Goal: Task Accomplishment & Management: Use online tool/utility

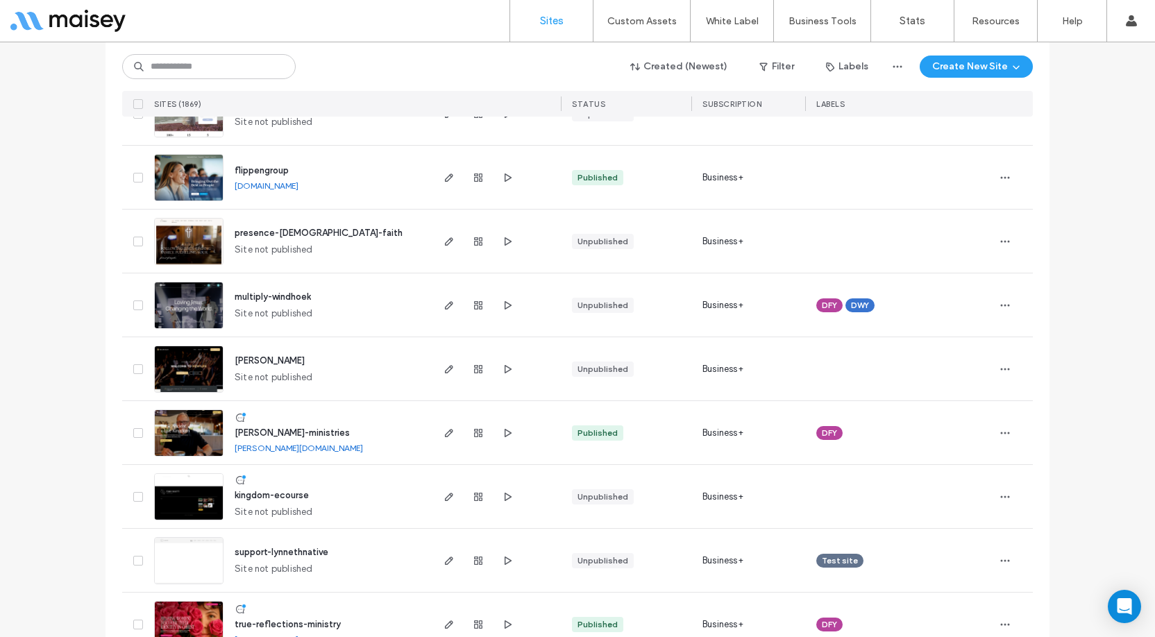
scroll to position [208, 0]
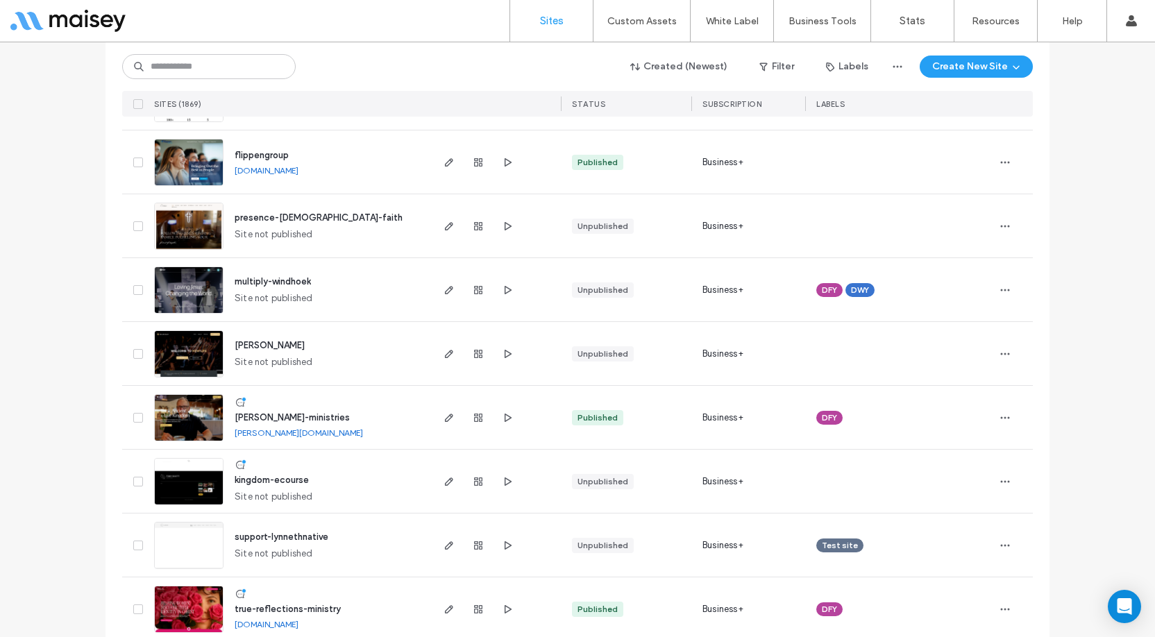
click at [272, 416] on span "[PERSON_NAME]-ministries" at bounding box center [292, 417] width 115 height 10
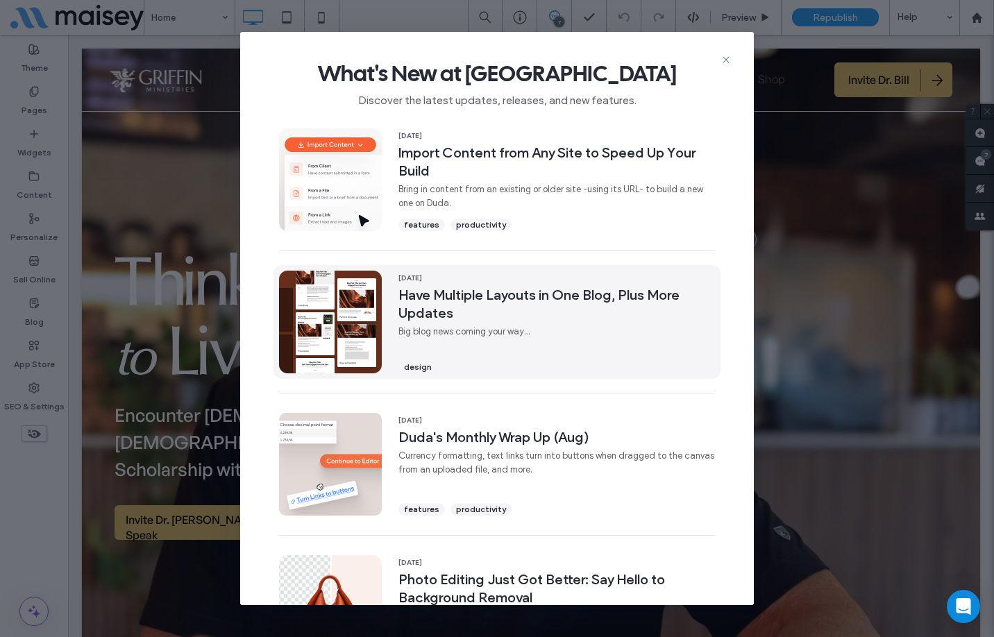
scroll to position [4, 0]
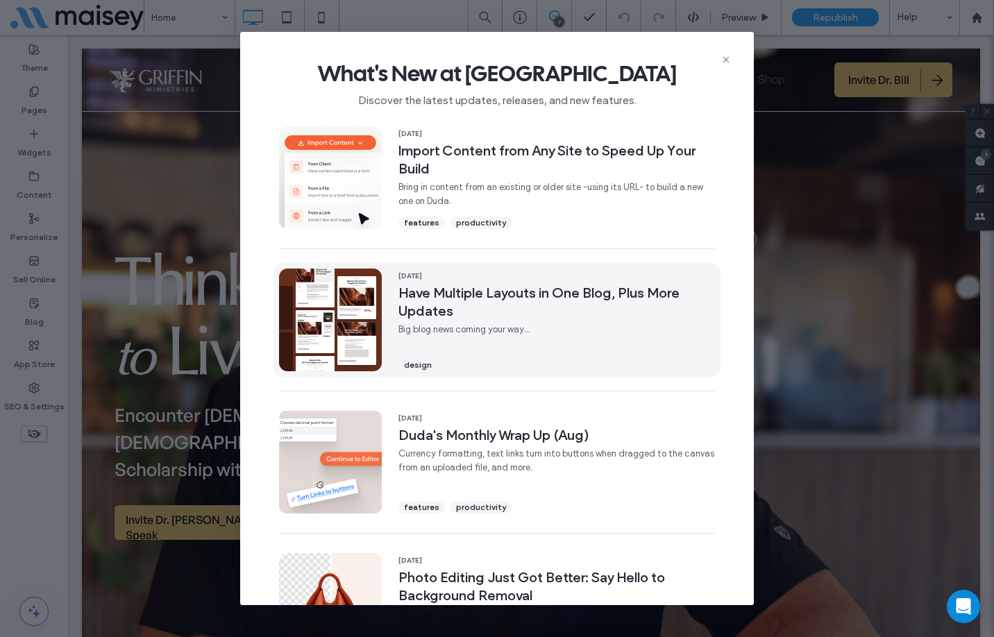
click at [479, 297] on span "Have Multiple Layouts in One Blog, Plus More Updates" at bounding box center [556, 302] width 316 height 36
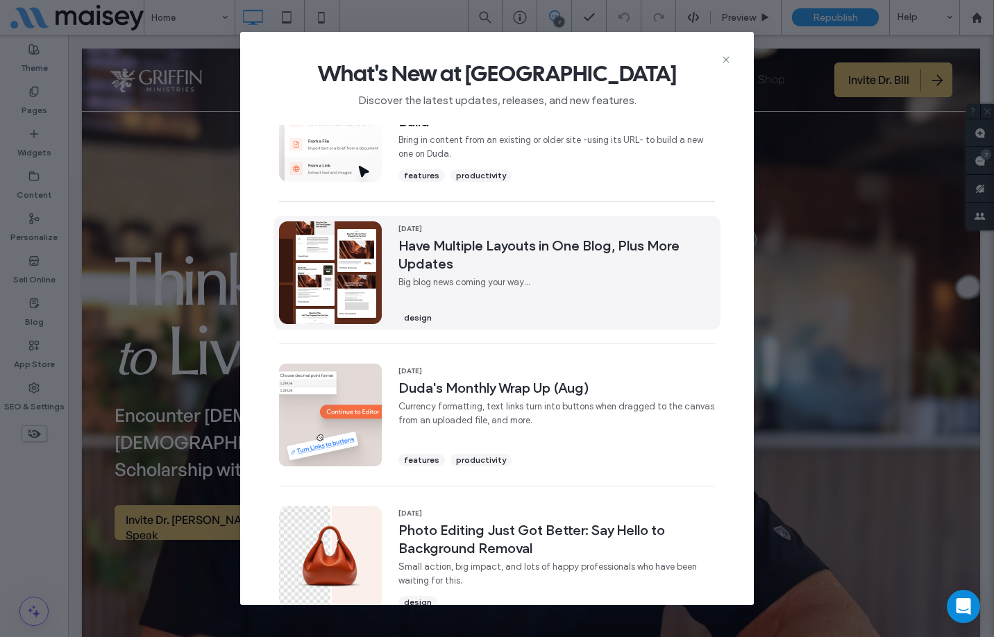
scroll to position [74, 0]
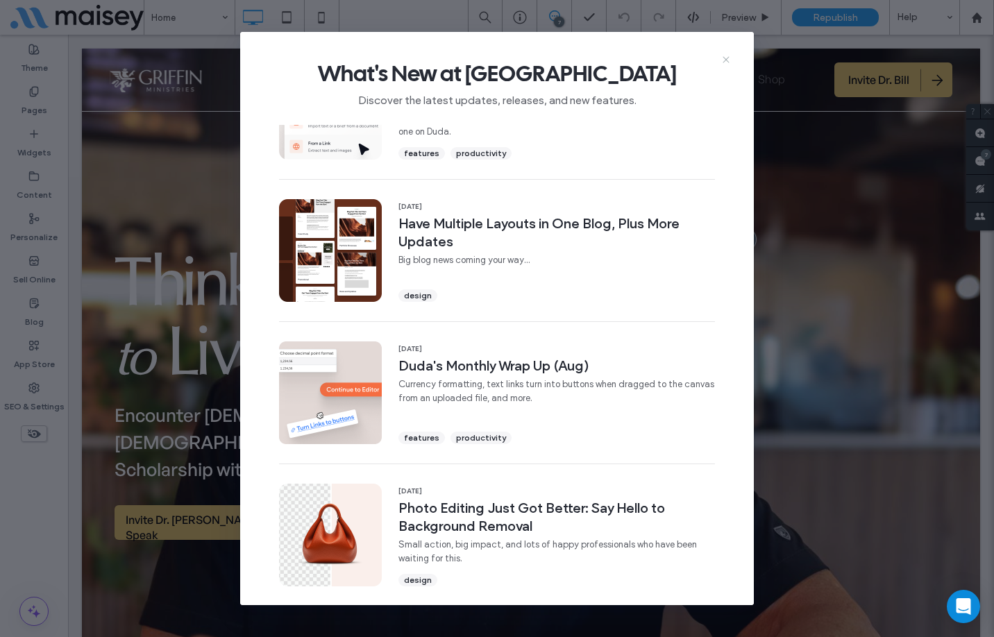
click at [723, 58] on icon at bounding box center [725, 59] width 11 height 11
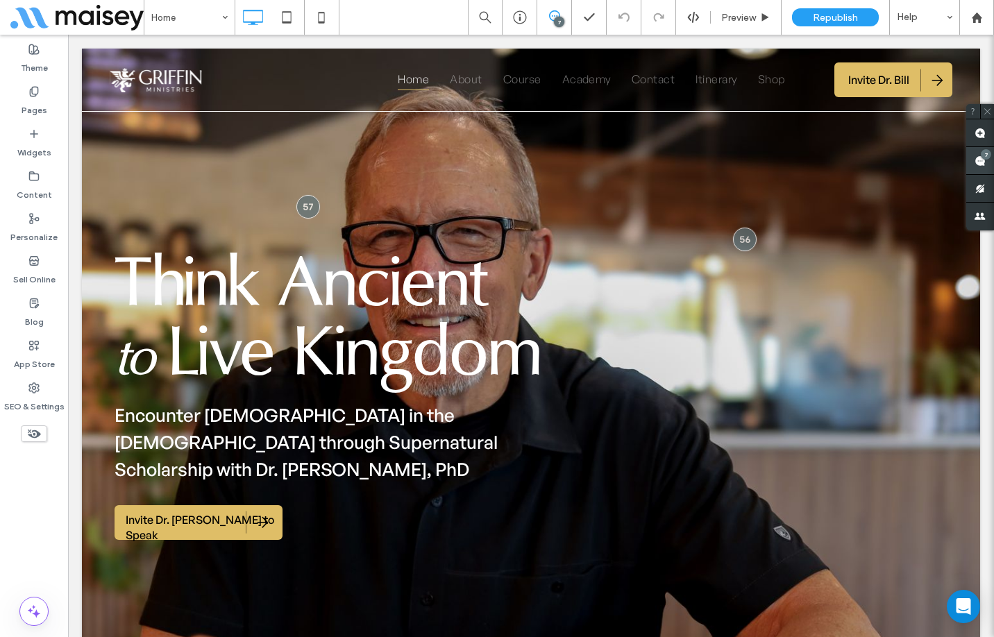
click at [981, 164] on use at bounding box center [979, 160] width 11 height 11
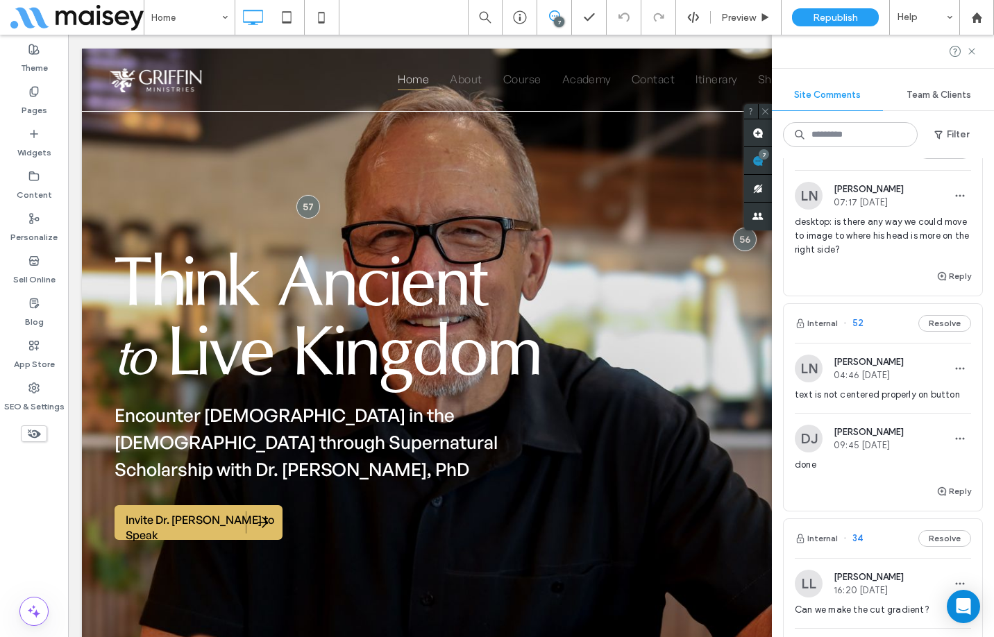
scroll to position [208, 0]
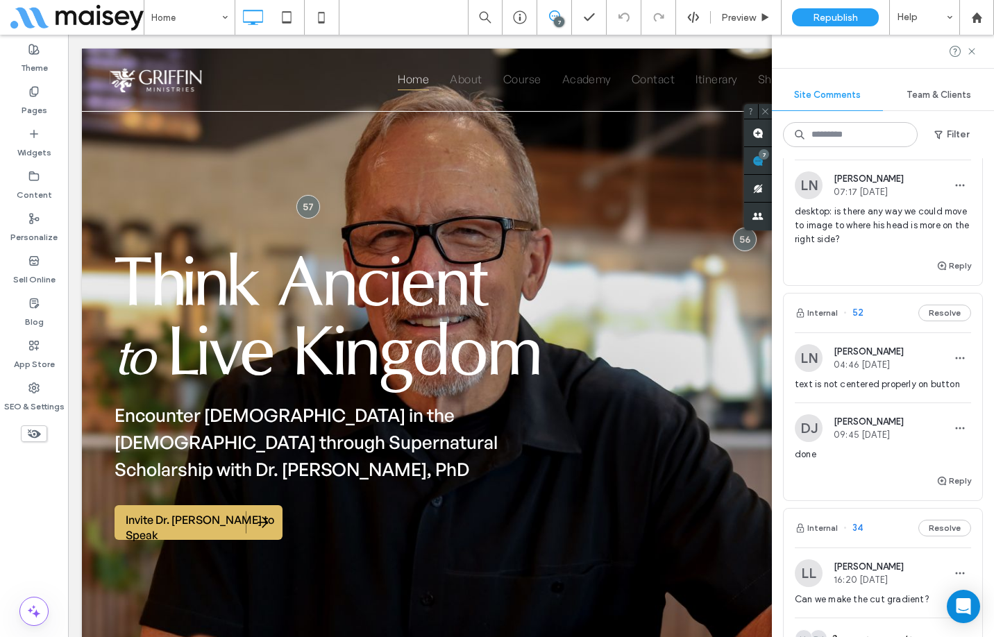
click at [838, 285] on div "Reply" at bounding box center [882, 271] width 198 height 28
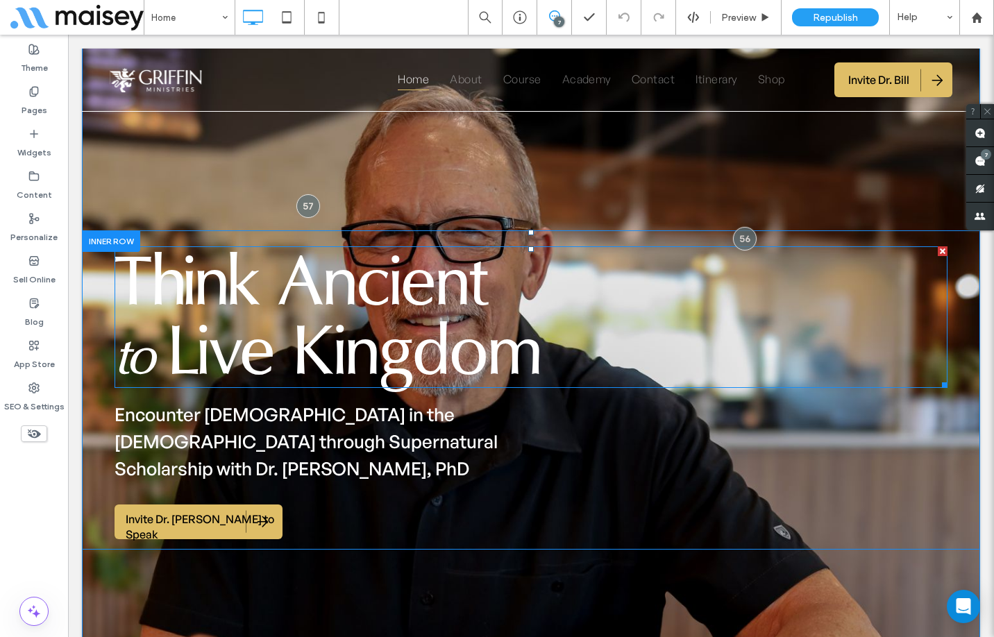
scroll to position [0, 0]
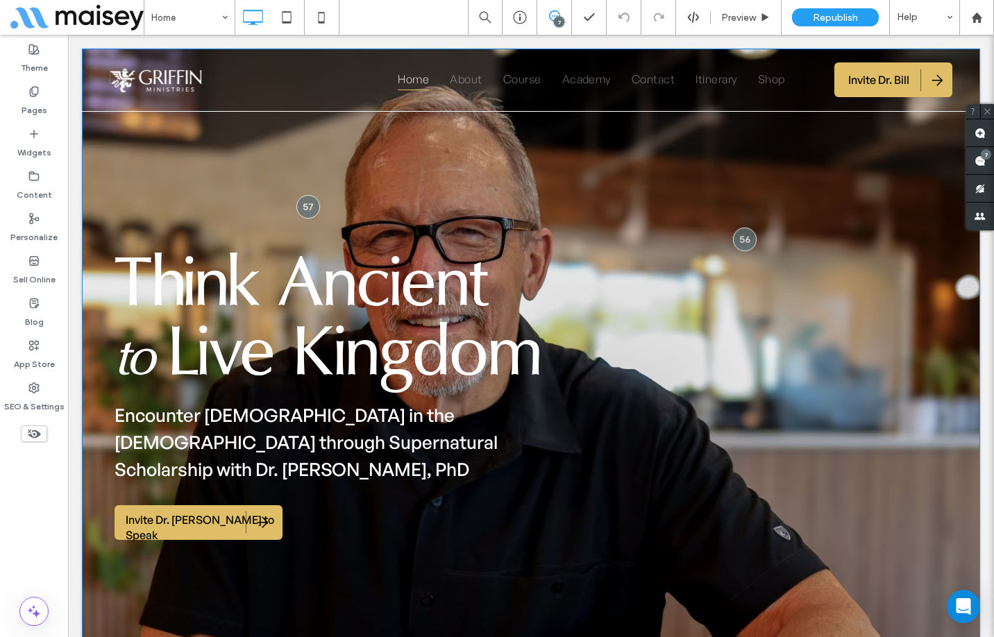
click at [579, 174] on div "Think Ancient to Live Kingdom Encounter God in the Bible through Supernatural S…" at bounding box center [531, 461] width 898 height 824
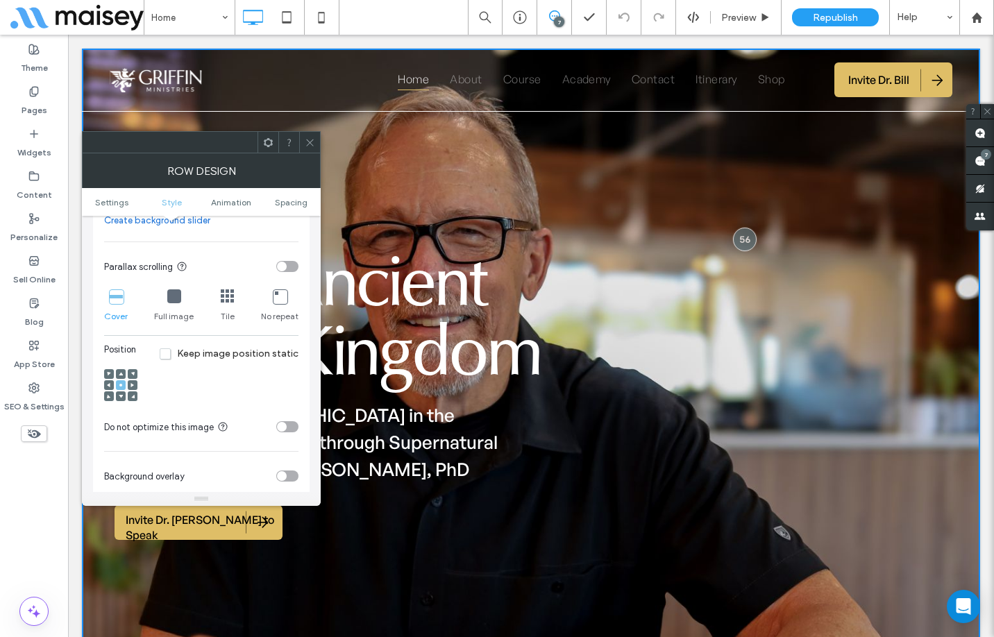
scroll to position [416, 0]
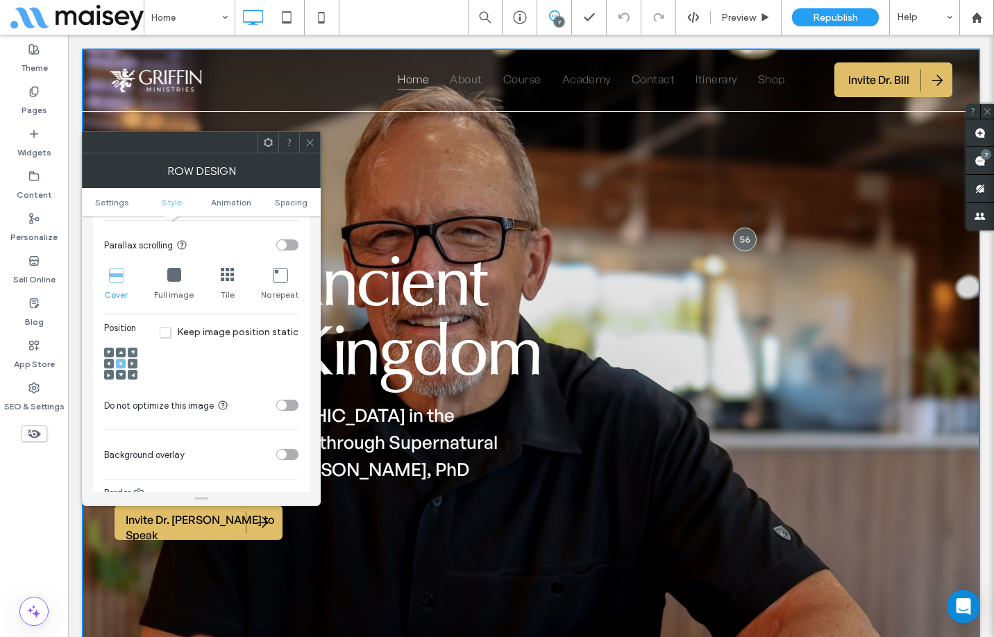
click at [108, 363] on use at bounding box center [108, 364] width 3 height 4
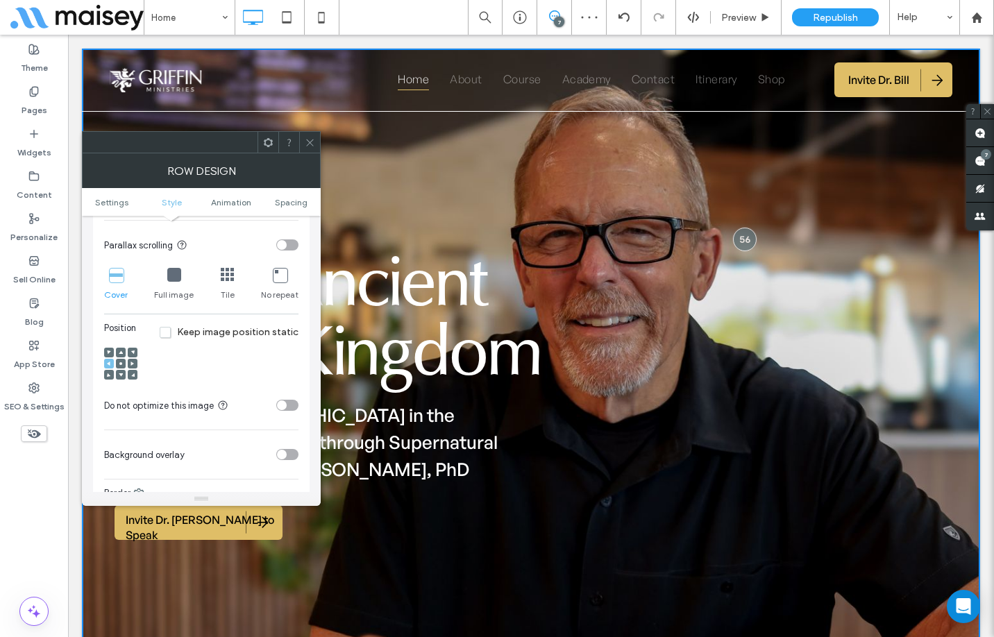
click at [131, 362] on use at bounding box center [131, 364] width 3 height 4
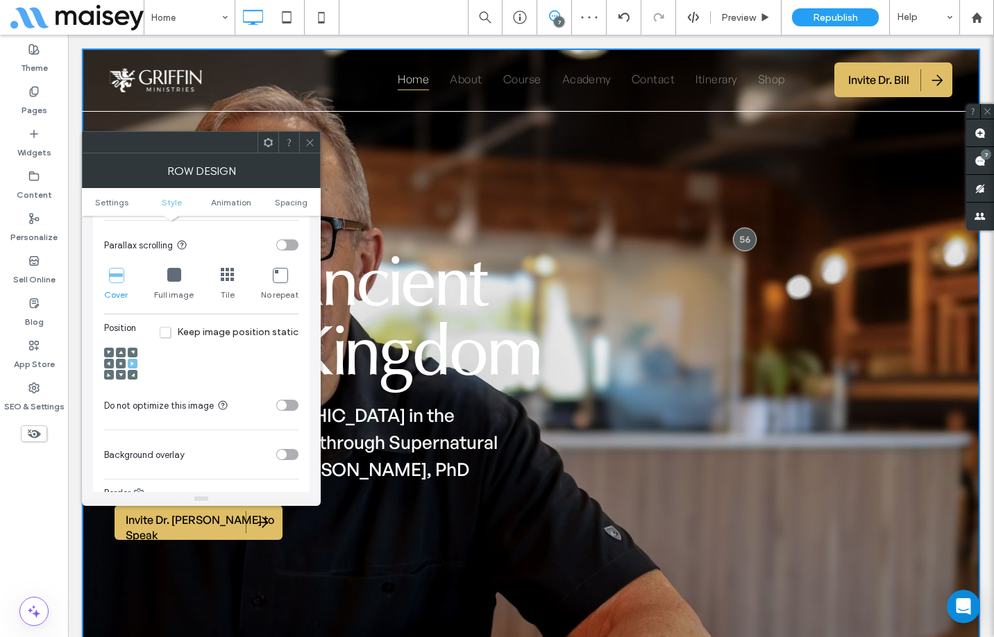
click at [108, 364] on use at bounding box center [108, 364] width 3 height 4
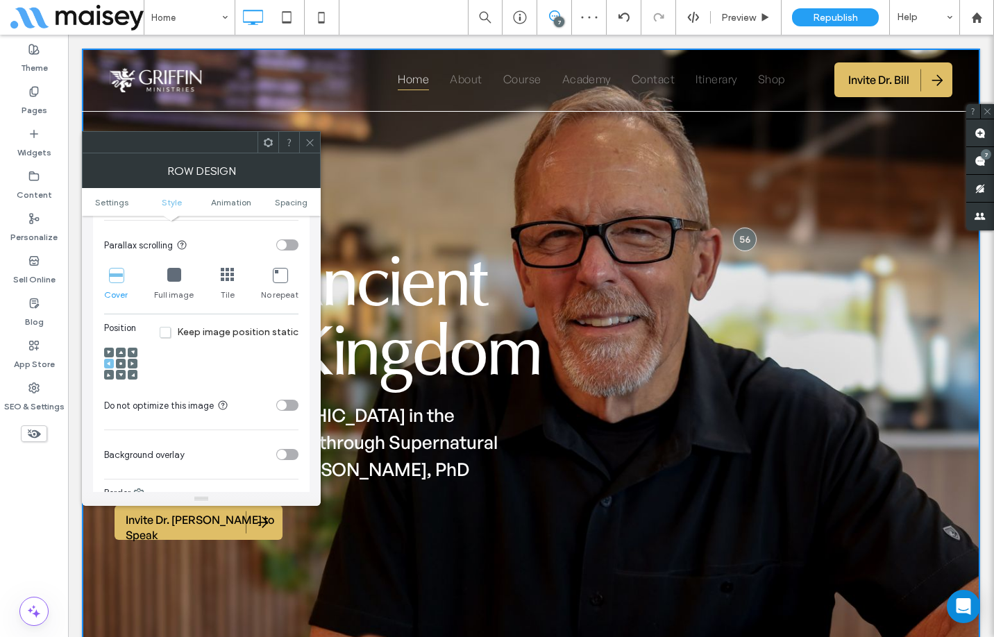
drag, startPoint x: 304, startPoint y: 141, endPoint x: 291, endPoint y: 124, distance: 21.8
click at [304, 141] on div at bounding box center [309, 142] width 21 height 21
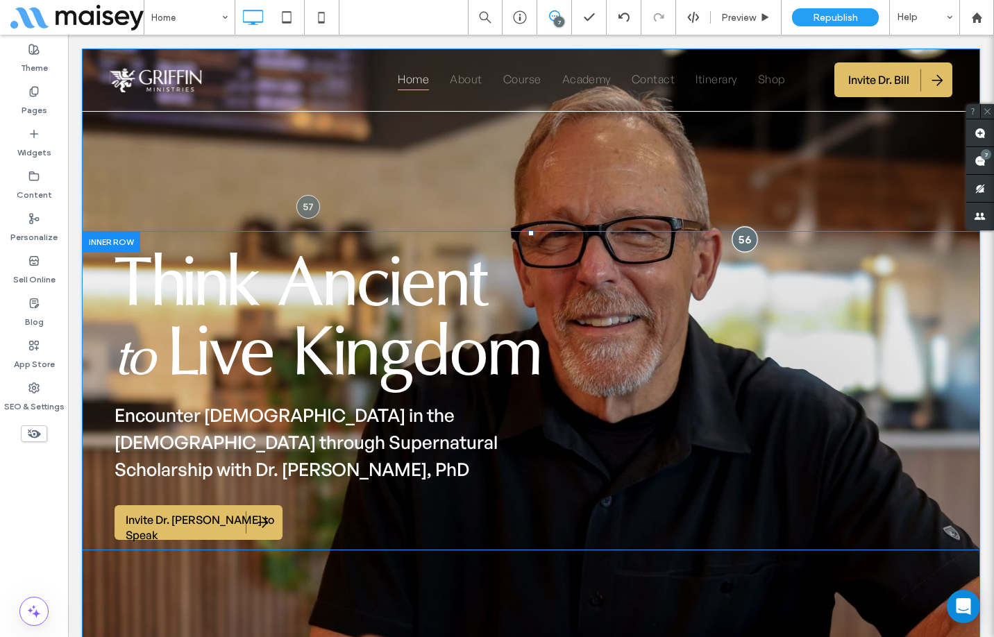
click at [740, 241] on div at bounding box center [744, 239] width 26 height 26
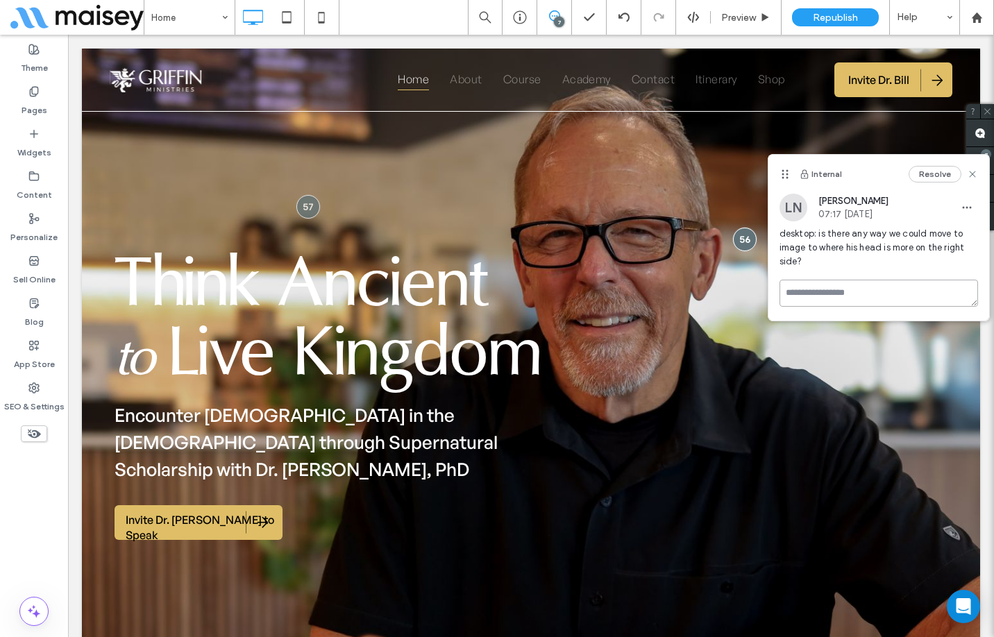
click at [824, 296] on textarea at bounding box center [878, 293] width 198 height 27
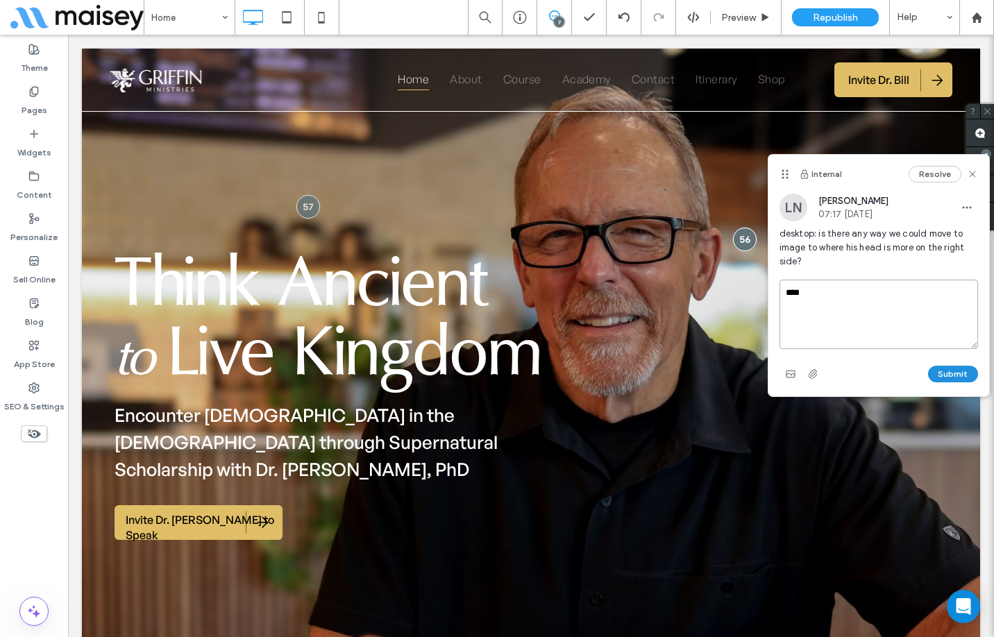
type textarea "****"
click at [953, 377] on button "Submit" at bounding box center [953, 374] width 50 height 17
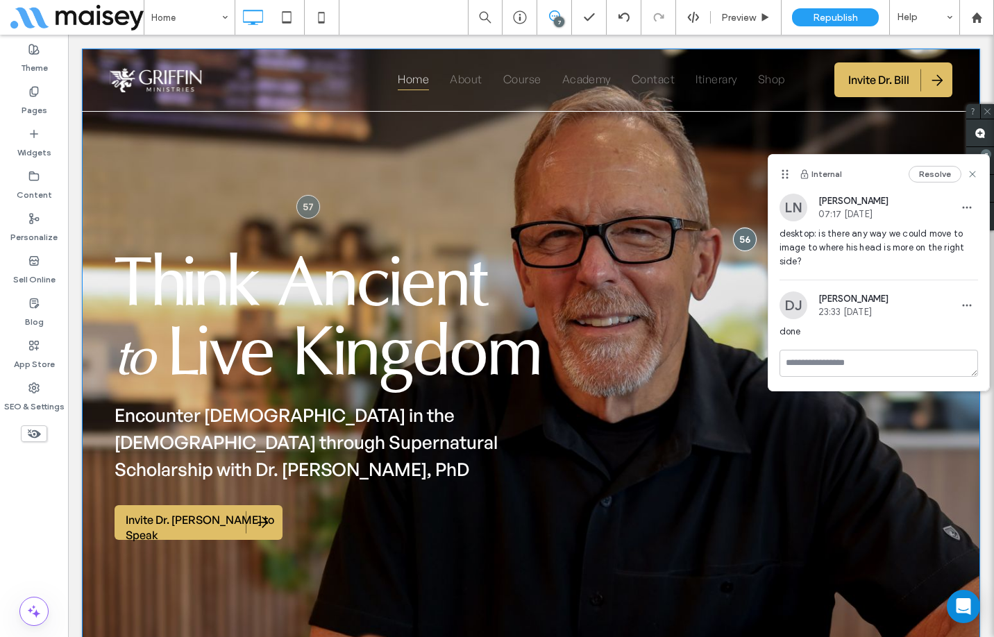
click at [461, 573] on div "Think Ancient to Live Kingdom Encounter God in the Bible through Supernatural S…" at bounding box center [531, 543] width 898 height 624
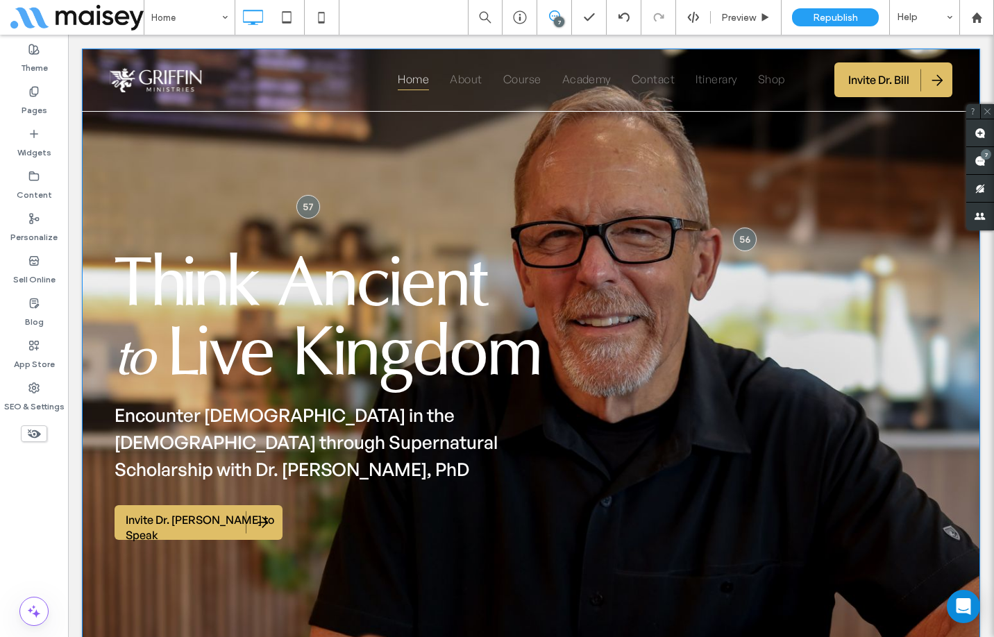
click at [470, 572] on div "Think Ancient to Live Kingdom Encounter God in the Bible through Supernatural S…" at bounding box center [531, 543] width 898 height 624
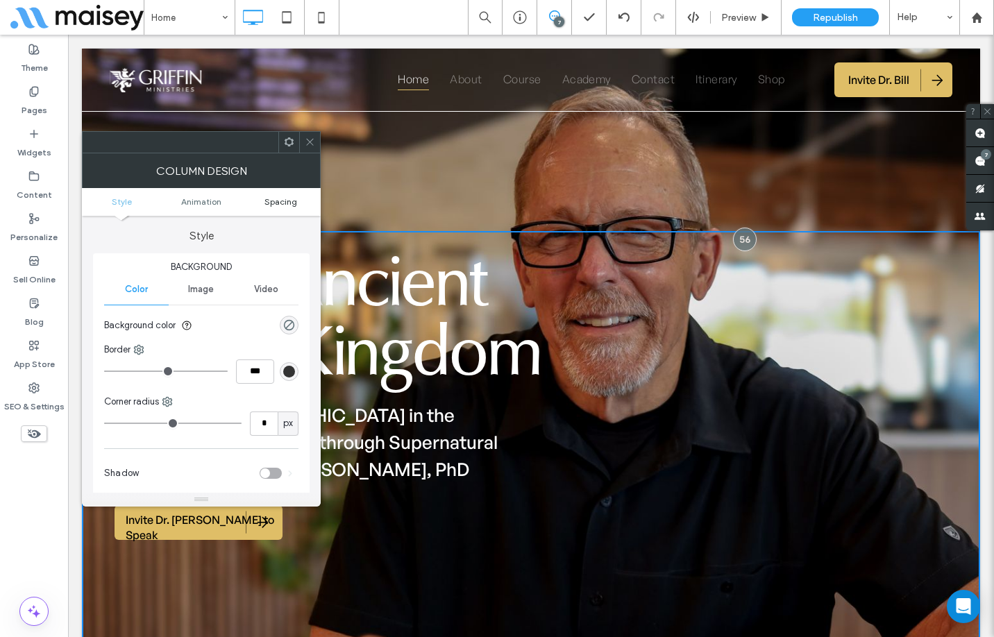
click at [287, 203] on span "Spacing" at bounding box center [280, 201] width 33 height 10
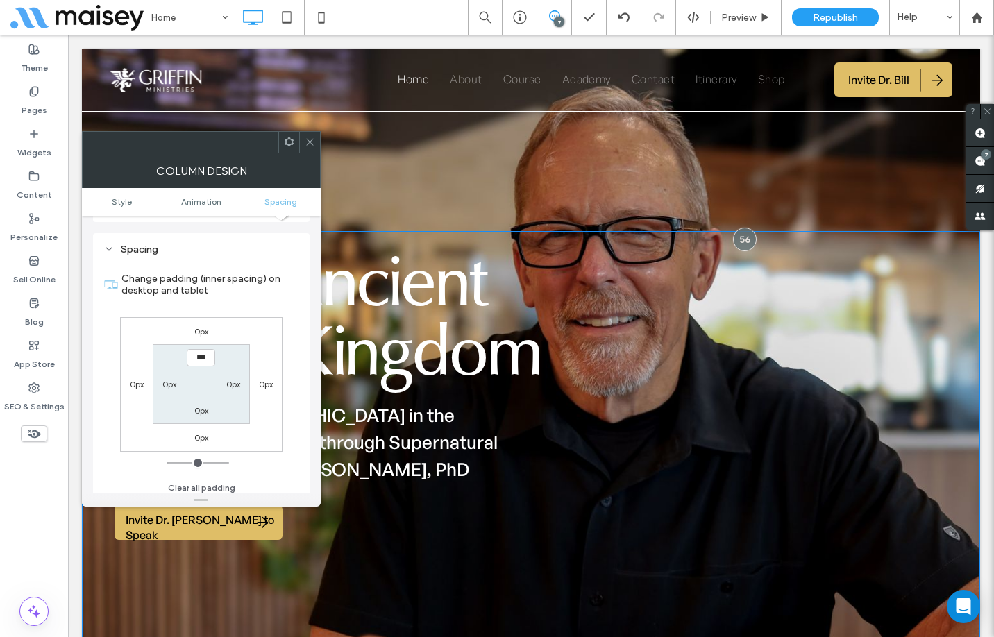
scroll to position [325, 0]
click at [314, 143] on icon at bounding box center [310, 142] width 10 height 10
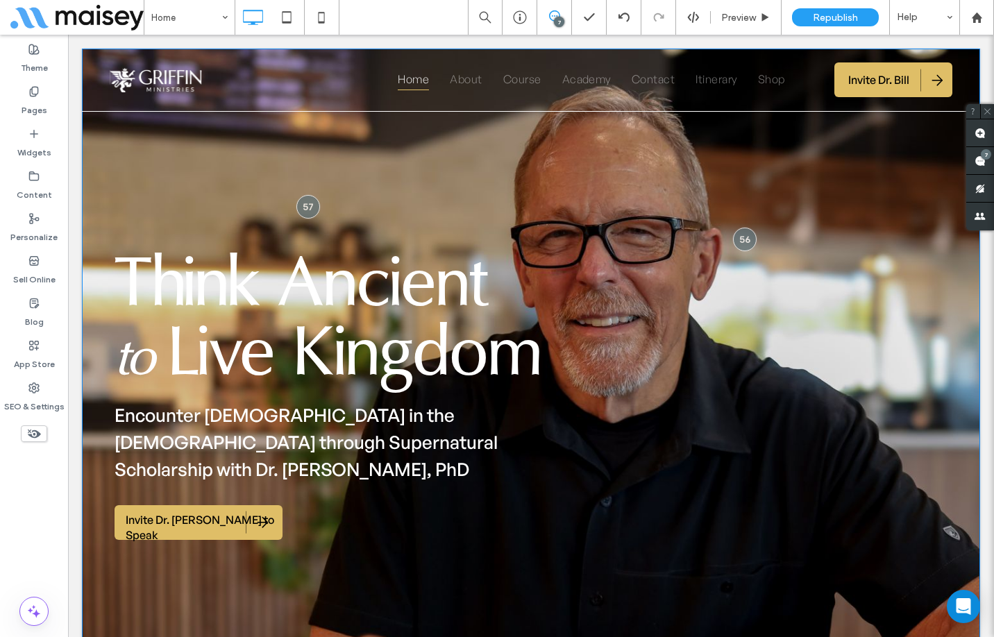
click at [425, 153] on div "Think Ancient to Live Kingdom Encounter God in the Bible through Supernatural S…" at bounding box center [531, 461] width 898 height 824
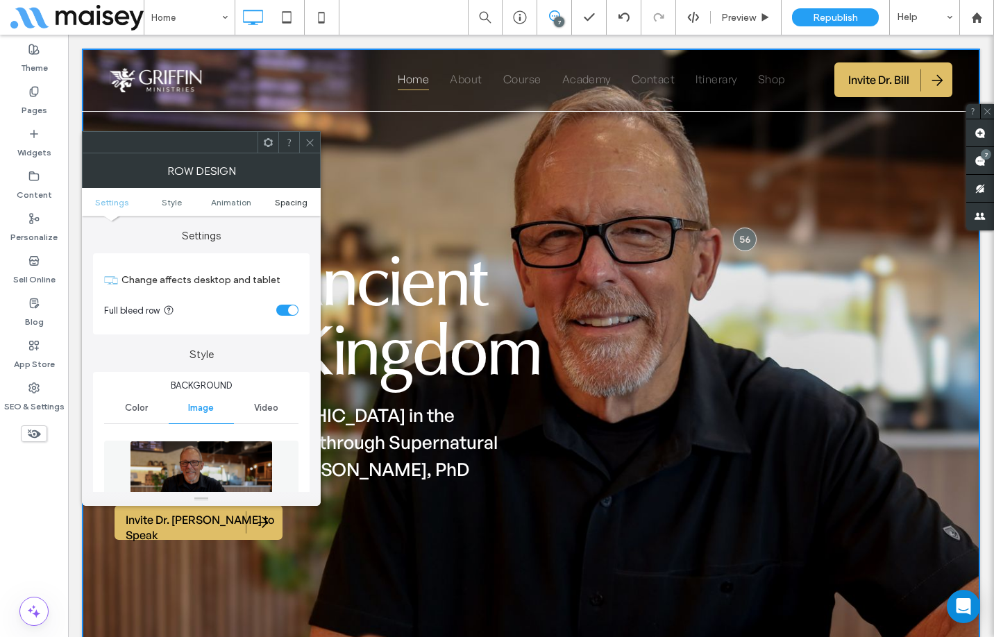
click at [275, 201] on span "Spacing" at bounding box center [291, 202] width 33 height 10
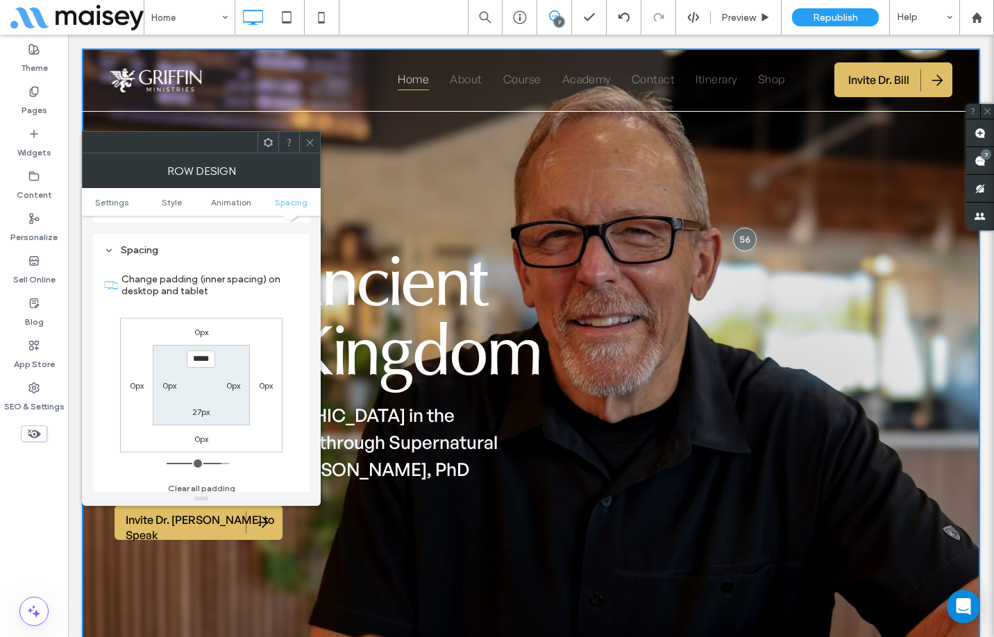
scroll to position [833, 0]
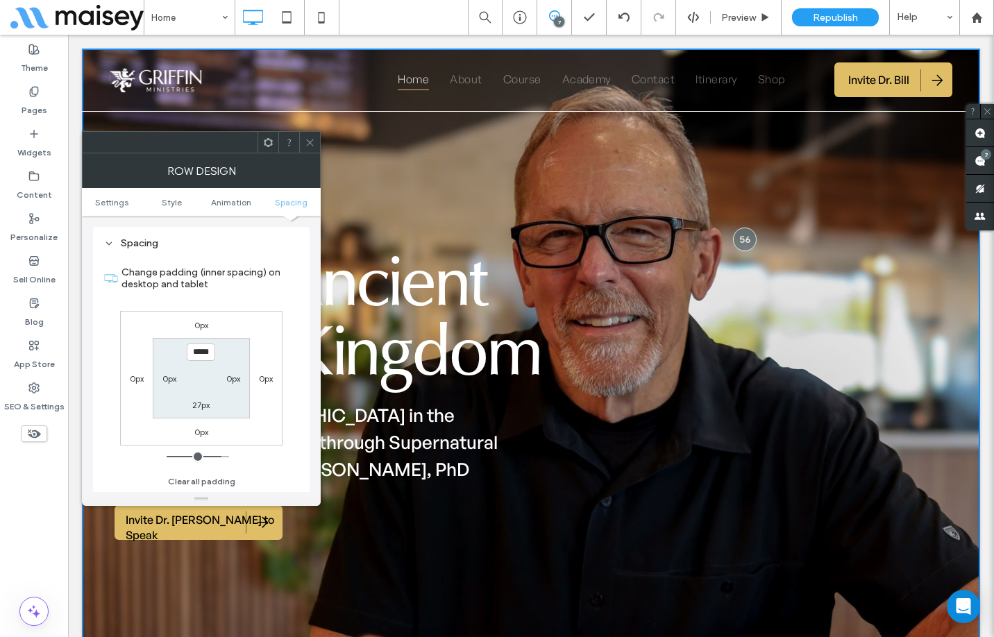
click at [200, 357] on input "*****" at bounding box center [201, 351] width 28 height 17
click at [198, 353] on input "*****" at bounding box center [201, 351] width 28 height 17
type input "*****"
type input "***"
click at [244, 349] on section "***** 0px 27px 0px" at bounding box center [201, 378] width 96 height 80
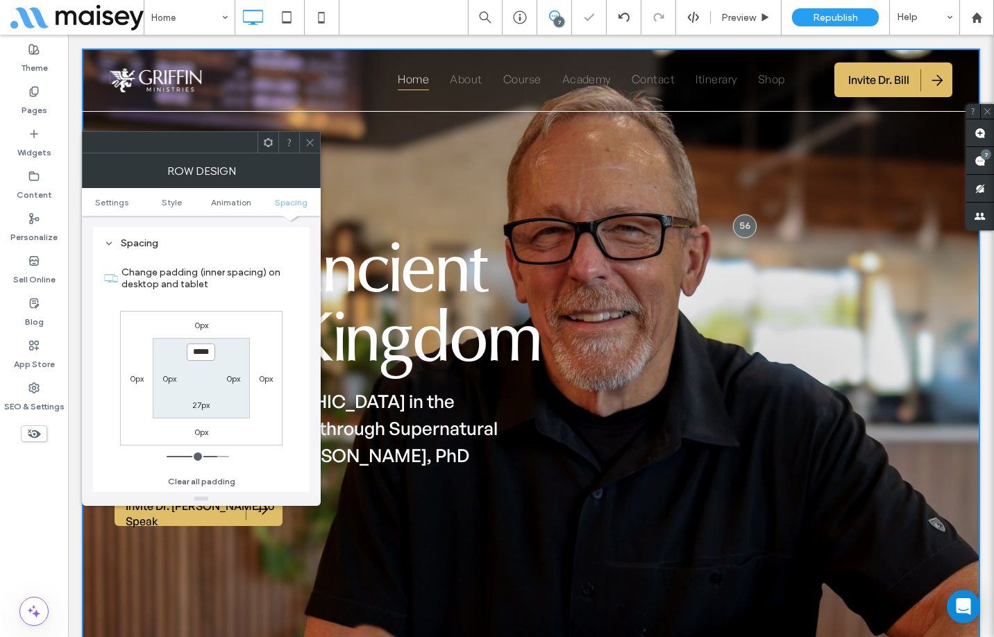
click at [201, 353] on input "*****" at bounding box center [201, 351] width 28 height 17
click at [196, 354] on input "*****" at bounding box center [201, 351] width 28 height 17
click at [196, 353] on input "*****" at bounding box center [201, 351] width 28 height 17
click at [196, 355] on input "*****" at bounding box center [201, 351] width 28 height 17
click at [197, 353] on input "*****" at bounding box center [201, 351] width 28 height 17
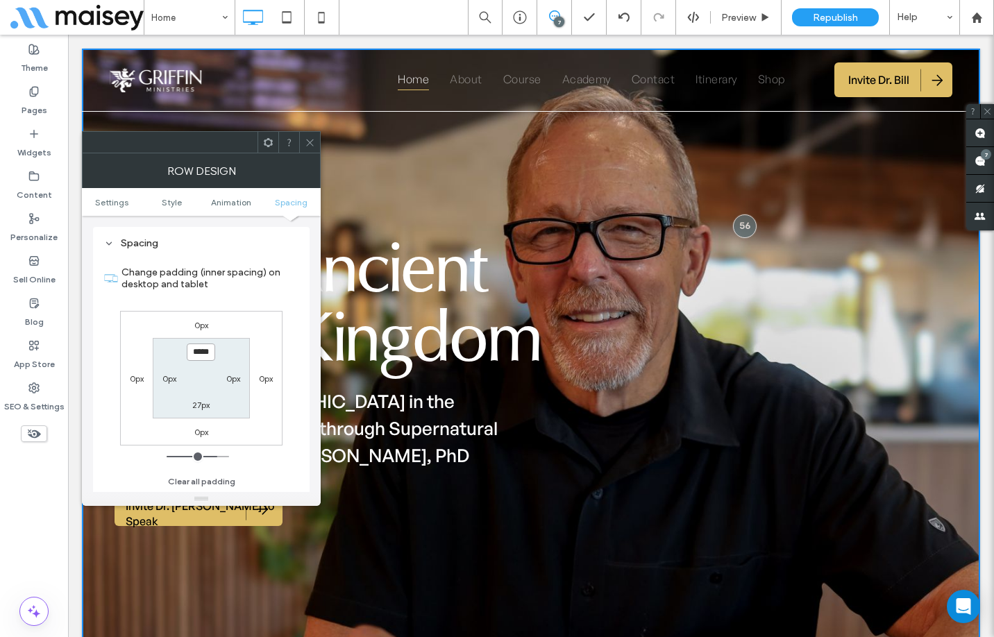
type input "*****"
type input "***"
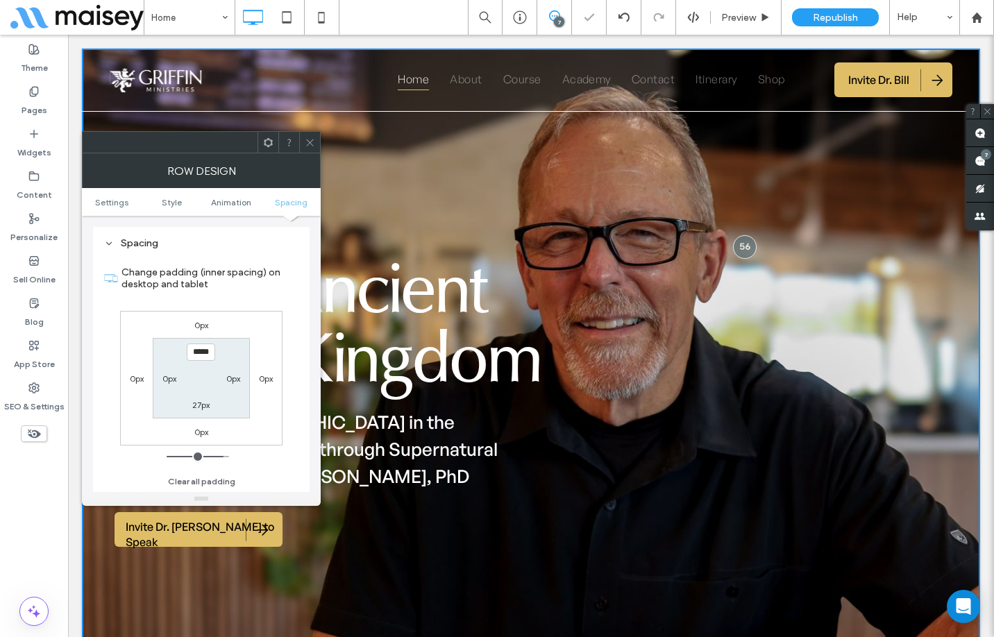
click at [308, 148] on span at bounding box center [310, 142] width 10 height 21
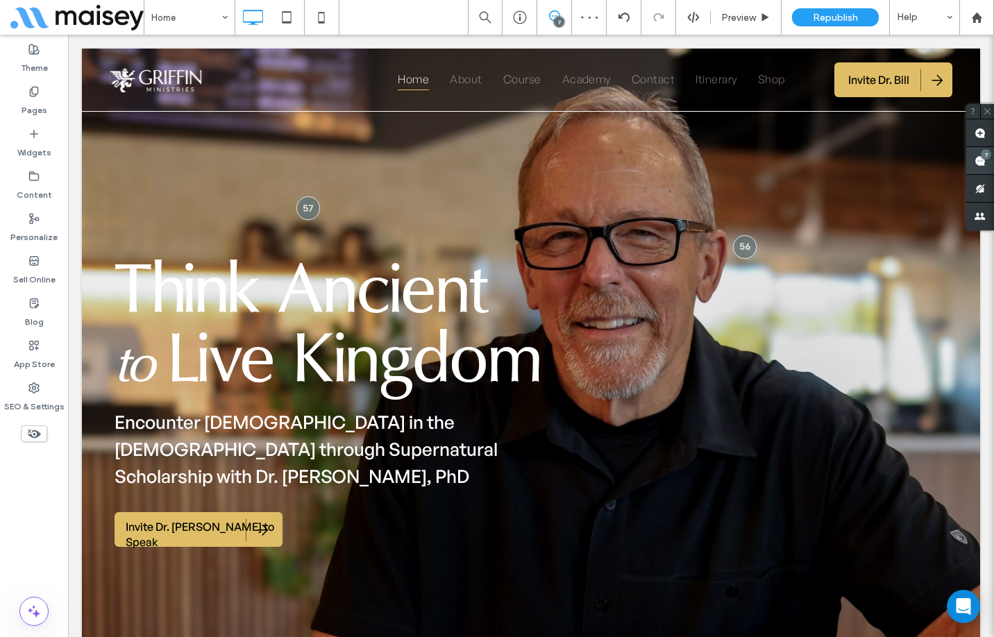
click at [978, 158] on div "7" at bounding box center [980, 161] width 28 height 28
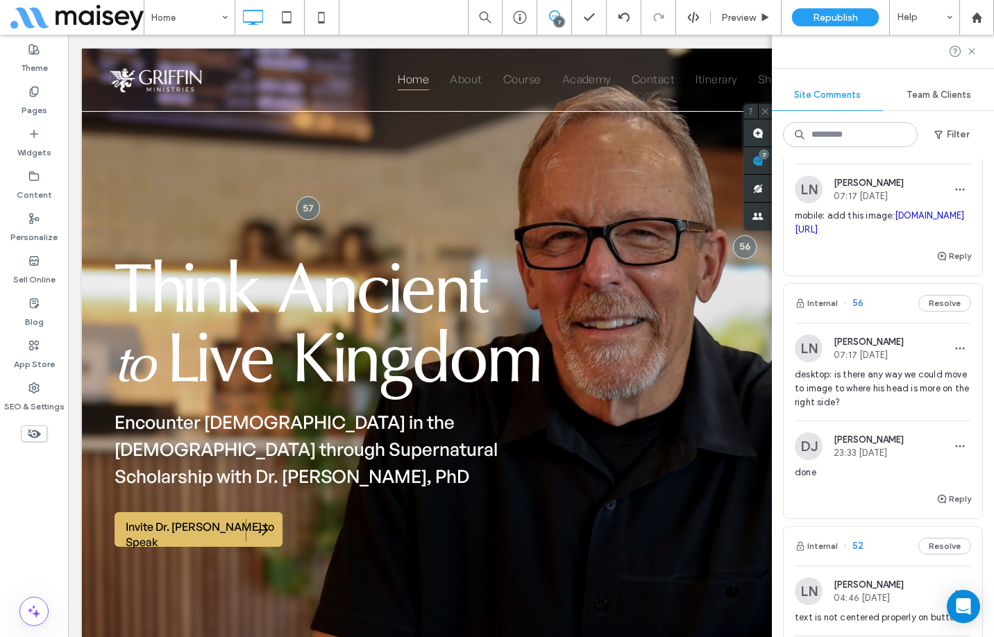
scroll to position [69, 0]
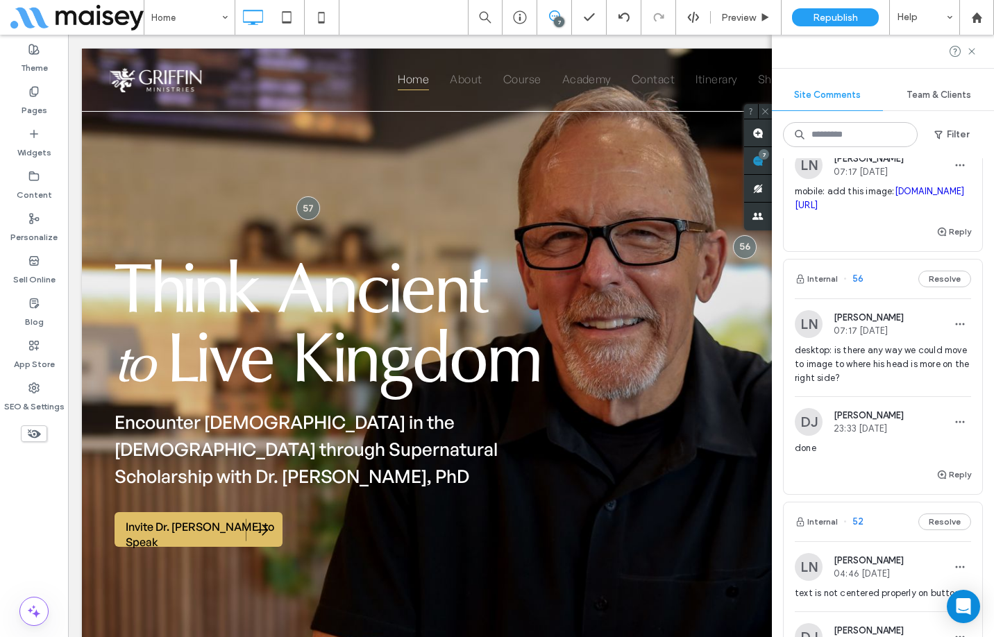
click at [827, 251] on div "Reply" at bounding box center [882, 237] width 198 height 28
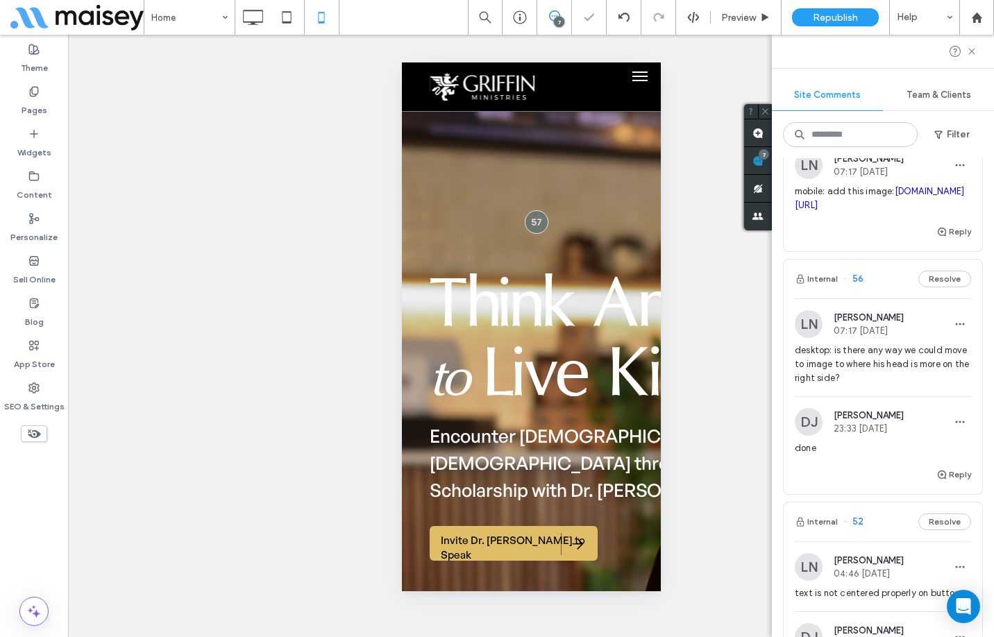
click at [831, 251] on div "Reply" at bounding box center [882, 237] width 198 height 28
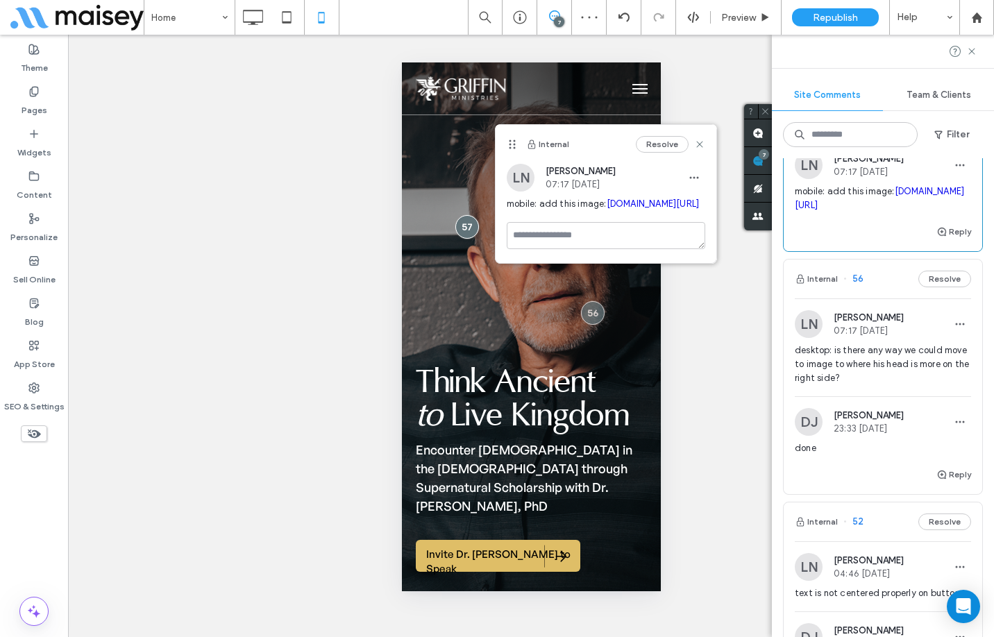
scroll to position [0, 0]
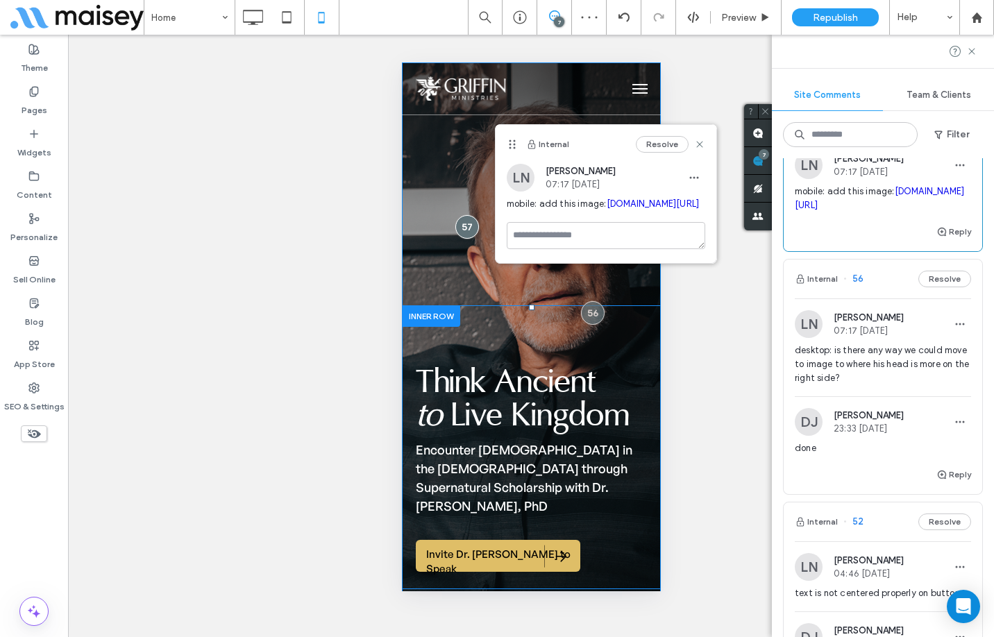
click at [637, 350] on div "Think Ancient to Live Kingdom Encounter God in the Bible through Supernatural S…" at bounding box center [530, 447] width 259 height 284
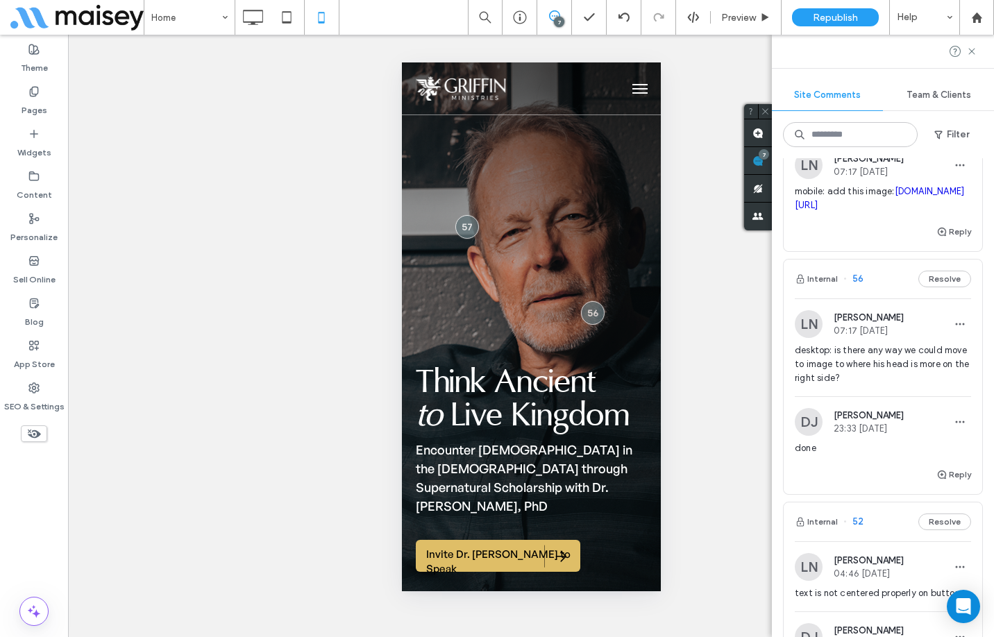
click at [888, 210] on link "irp.cdn-website.com/00684999/dms3rep/multi/Bill-Griffin_Headshots_2023-14.JPG" at bounding box center [879, 198] width 169 height 24
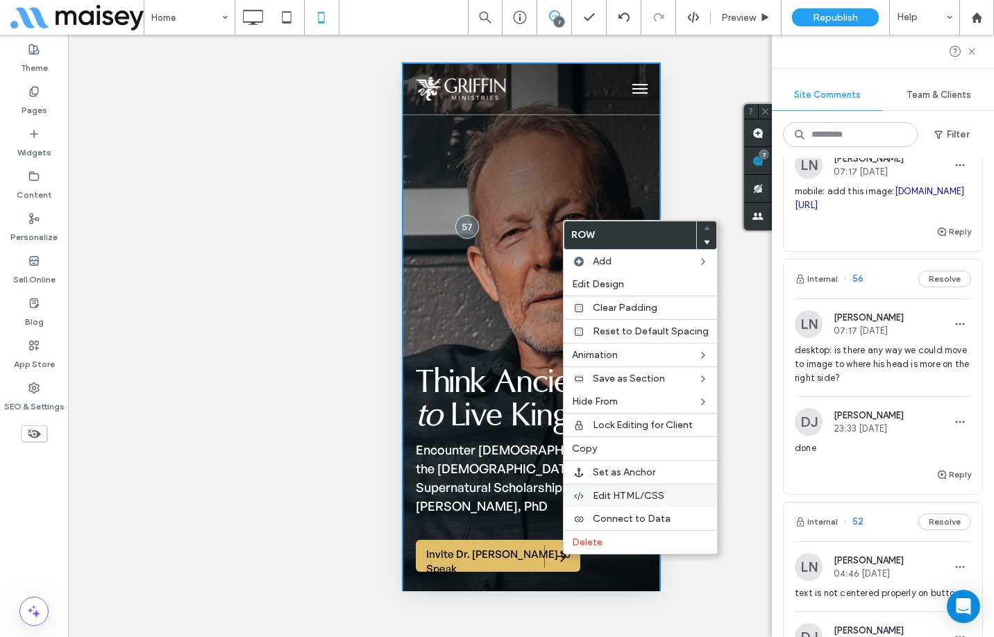
click at [659, 493] on span "Edit HTML/CSS" at bounding box center [628, 496] width 71 height 12
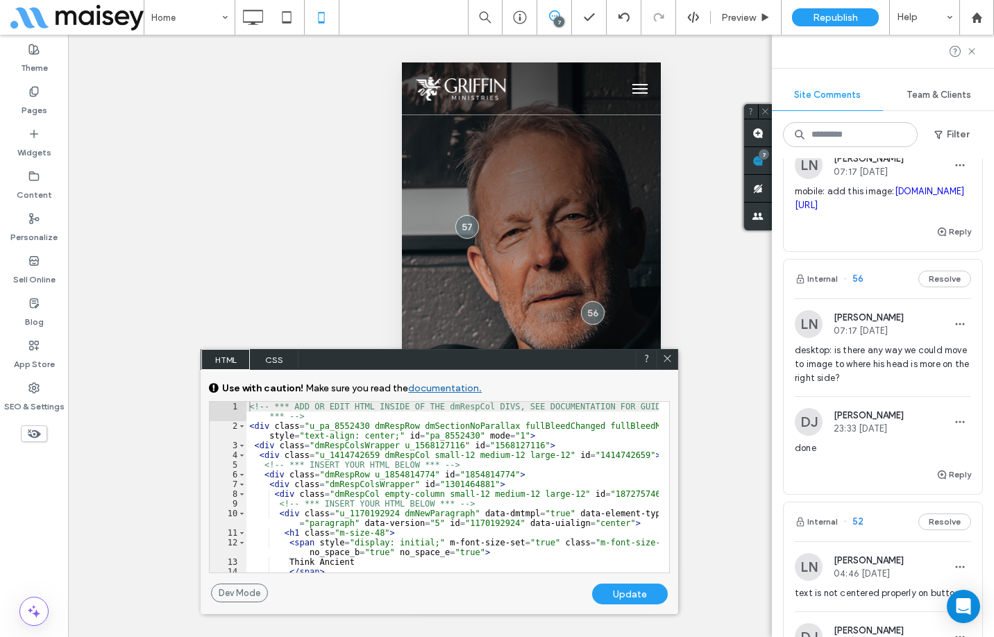
click at [279, 362] on span "CSS" at bounding box center [274, 359] width 49 height 21
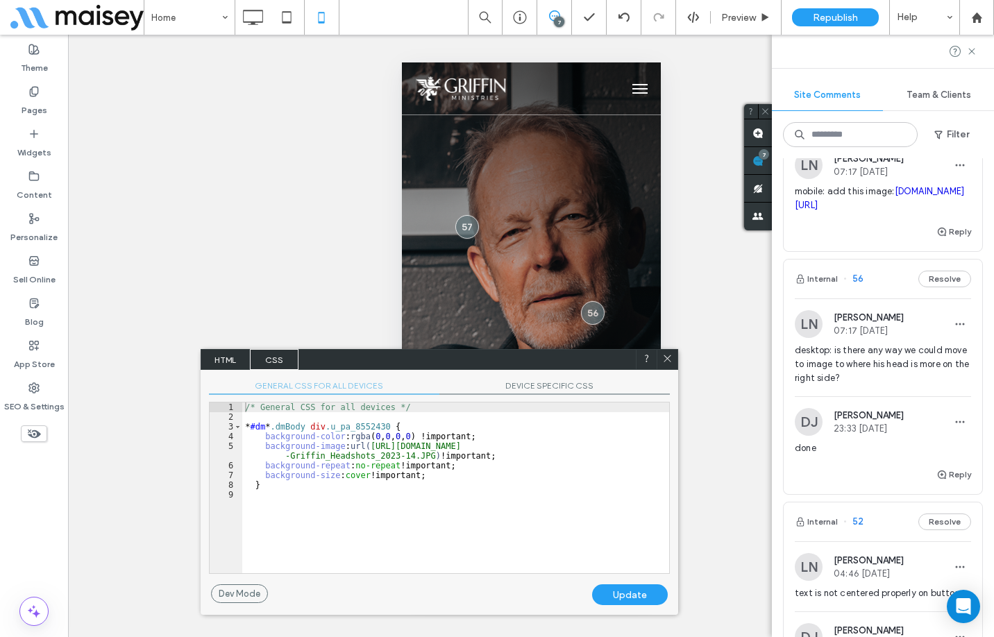
click at [545, 384] on span "DEVICE SPECIFIC CSS" at bounding box center [554, 387] width 230 height 15
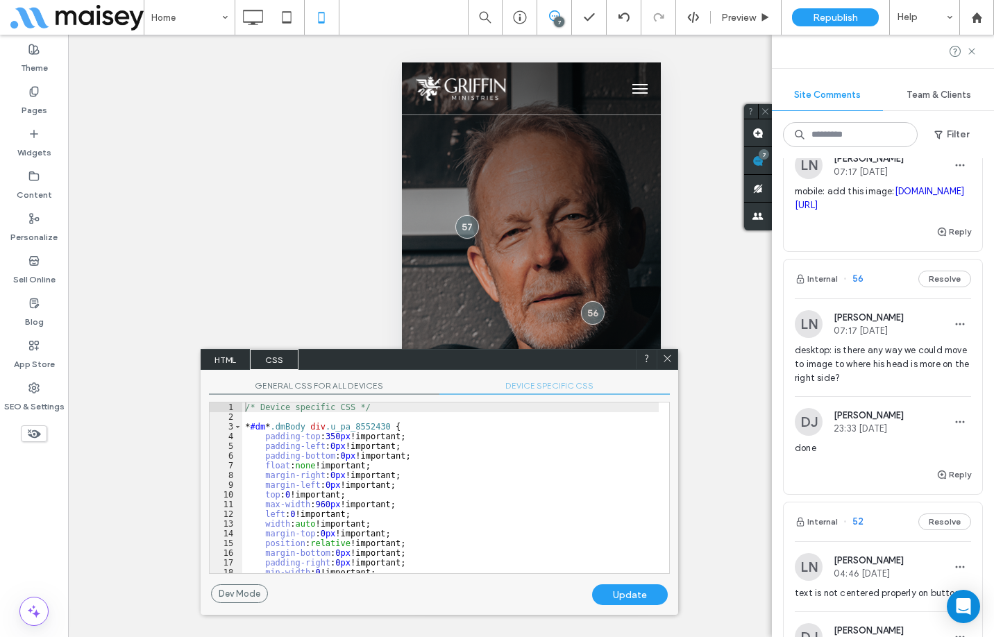
click at [523, 445] on div "/* Device specific CSS */ * #dm * .dmBody div .u_pa_8552430 { padding-top : 350…" at bounding box center [450, 497] width 416 height 190
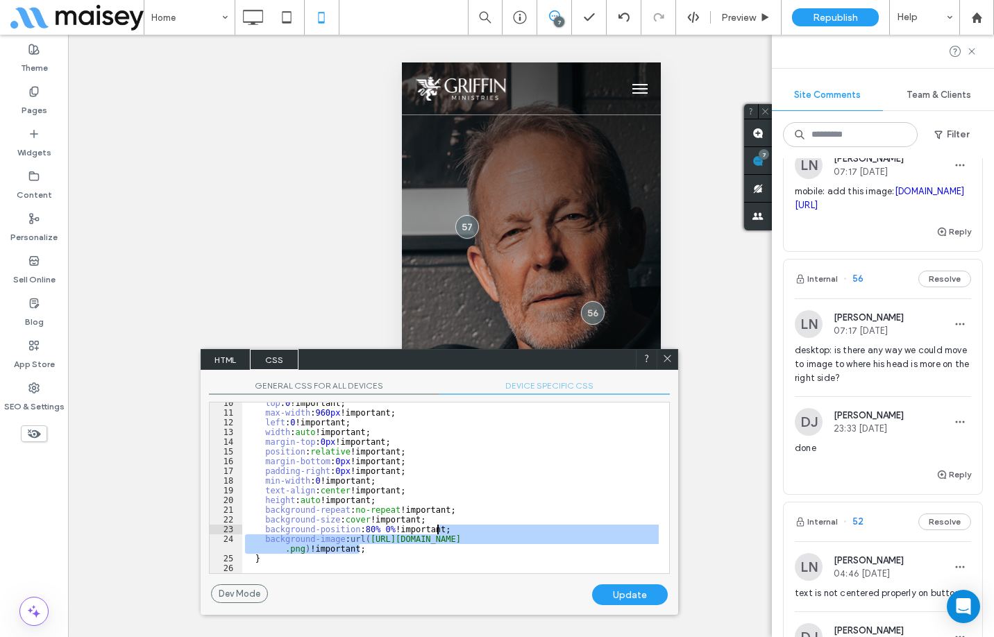
drag, startPoint x: 403, startPoint y: 548, endPoint x: 452, endPoint y: 532, distance: 51.8
click at [452, 532] on div "top : 0 !important; max-width : 960 px !important; left : 0 !important; width :…" at bounding box center [450, 493] width 416 height 190
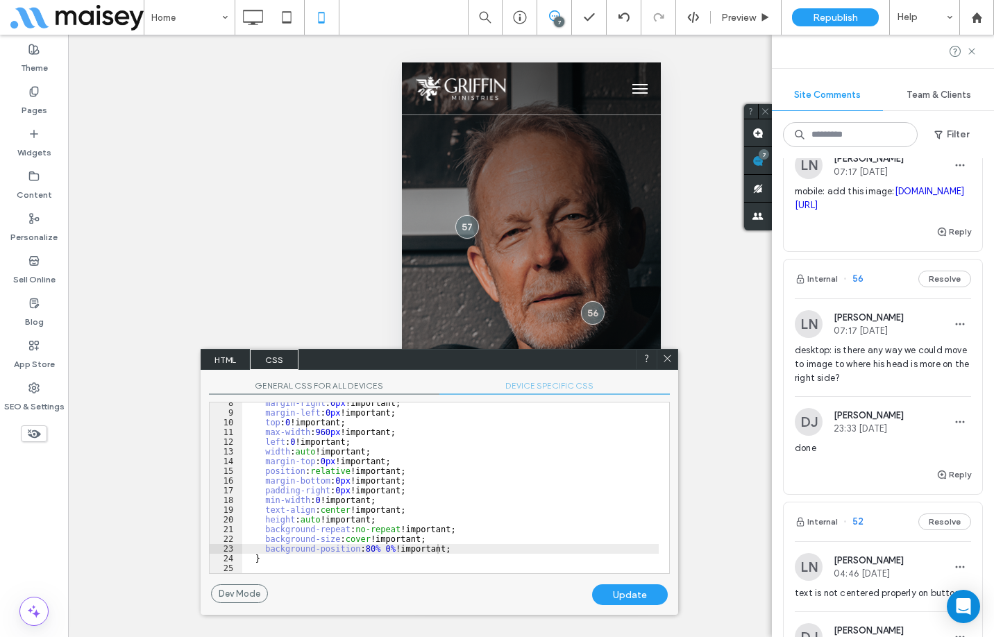
click at [635, 595] on div "Update" at bounding box center [630, 594] width 76 height 21
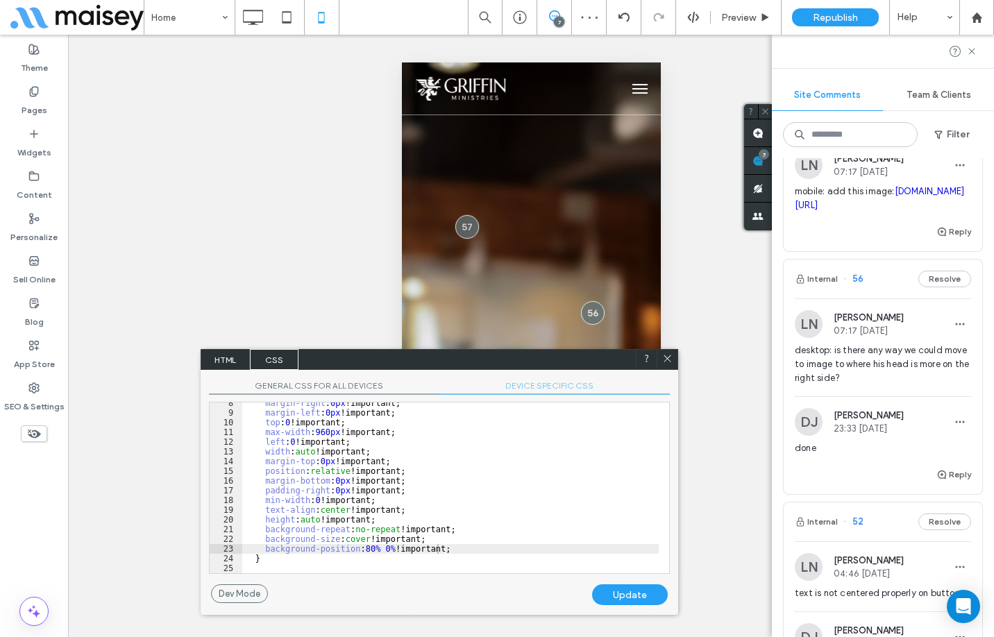
click at [671, 358] on icon at bounding box center [667, 358] width 10 height 10
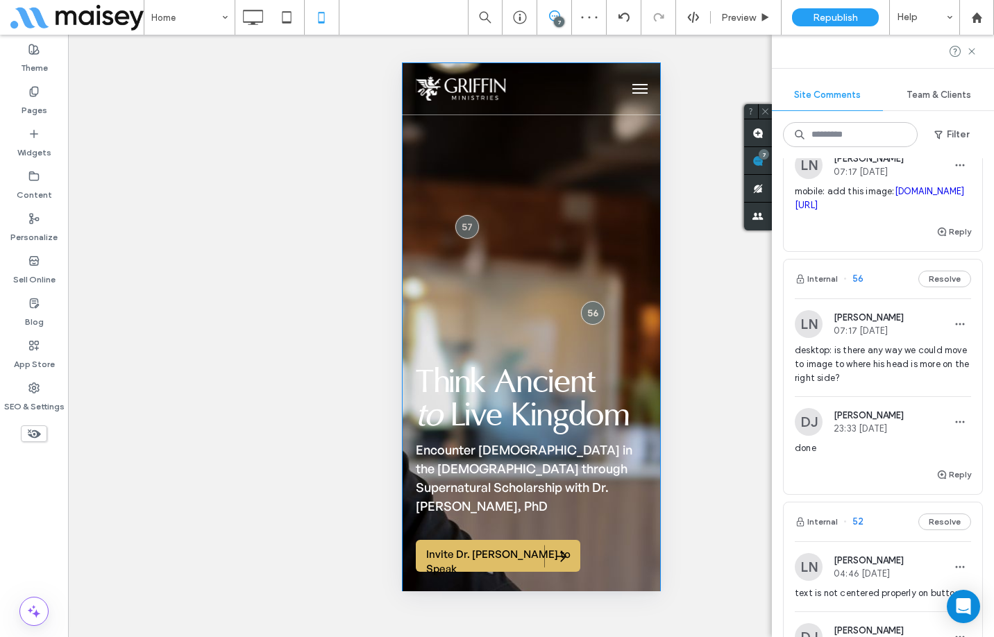
click at [581, 205] on div "Think Ancient to Live Kingdom Encounter God in the Bible through Supernatural S…" at bounding box center [530, 491] width 259 height 858
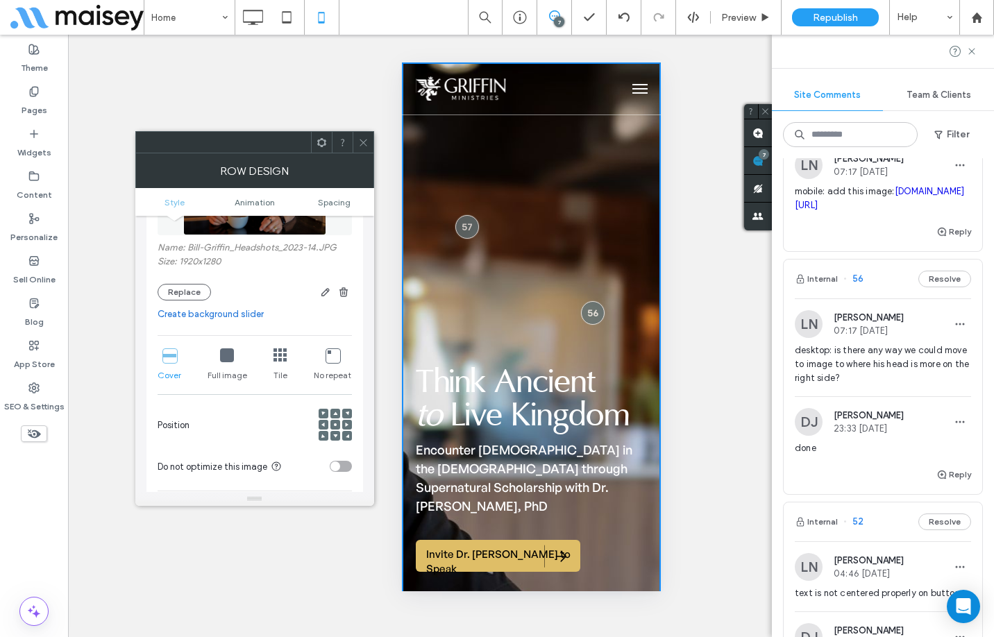
scroll to position [208, 0]
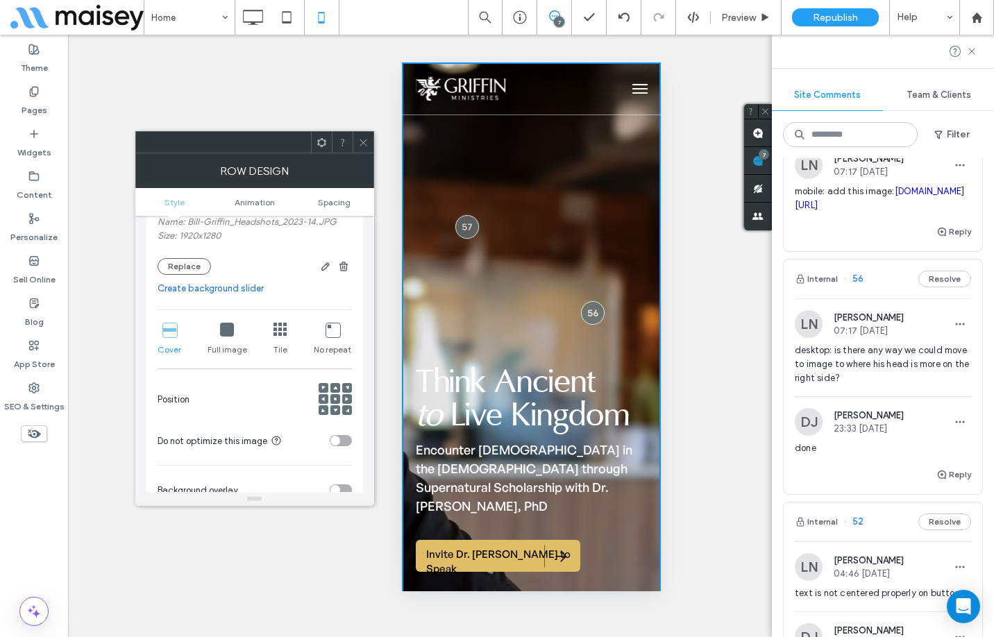
click at [334, 398] on icon at bounding box center [335, 399] width 4 height 4
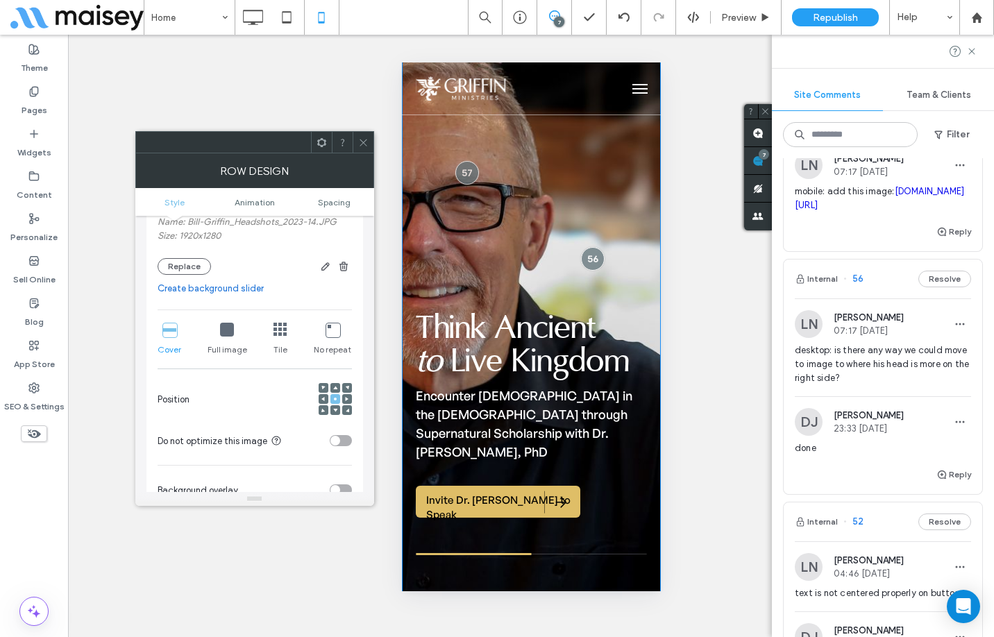
scroll to position [0, 0]
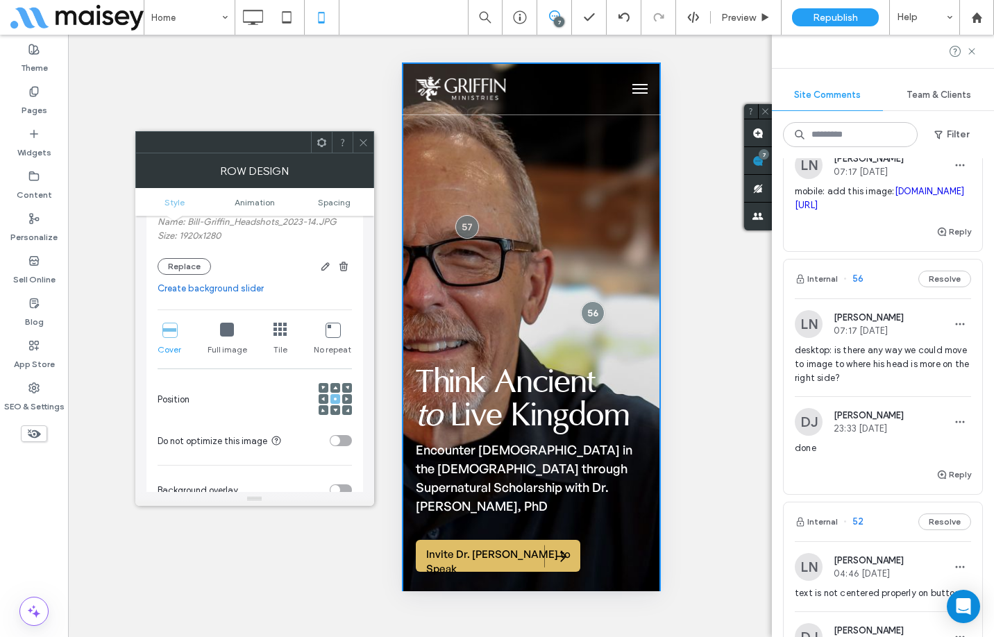
click at [320, 142] on icon at bounding box center [321, 142] width 10 height 10
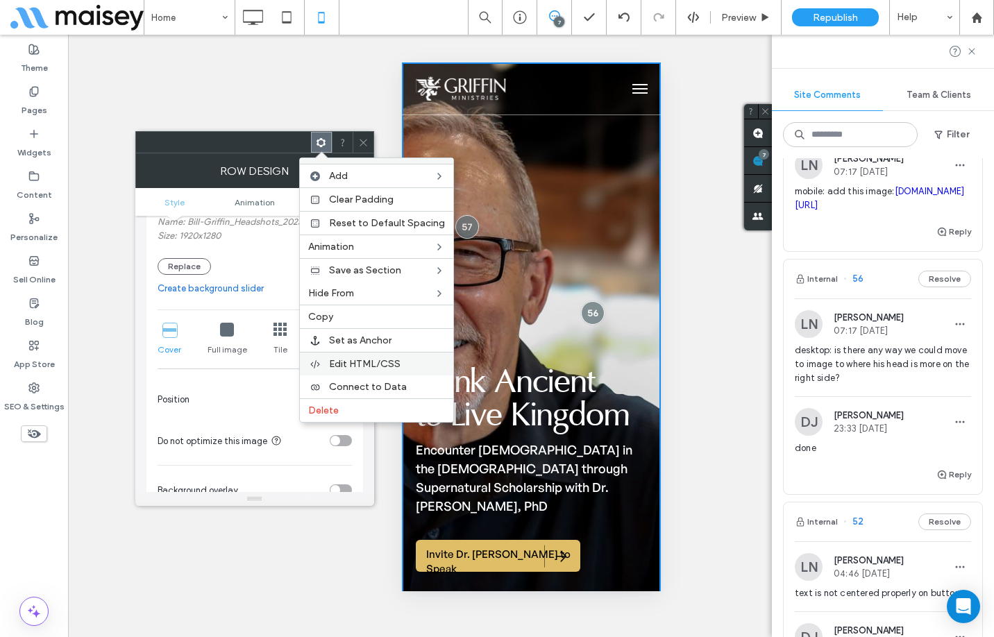
click at [366, 360] on span "Edit HTML/CSS" at bounding box center [364, 364] width 71 height 12
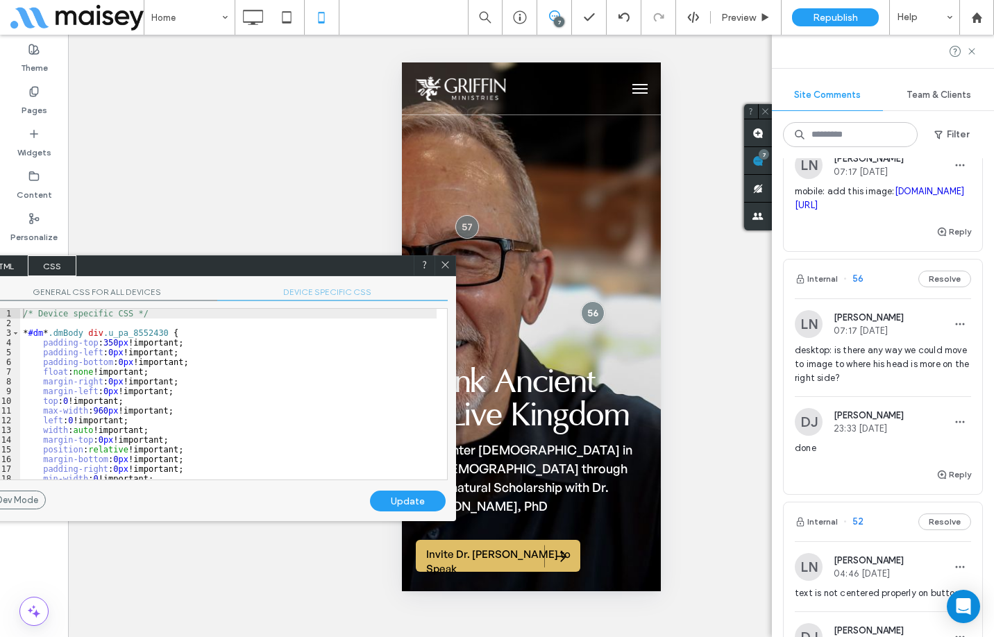
drag, startPoint x: 463, startPoint y: 240, endPoint x: 335, endPoint y: 266, distance: 130.2
click at [335, 266] on div "HTML CSS" at bounding box center [216, 265] width 477 height 21
click at [257, 383] on div "/* Device specific CSS */ * #dm * .dmBody div .u_pa_8552430 { padding-top : 350…" at bounding box center [228, 404] width 416 height 190
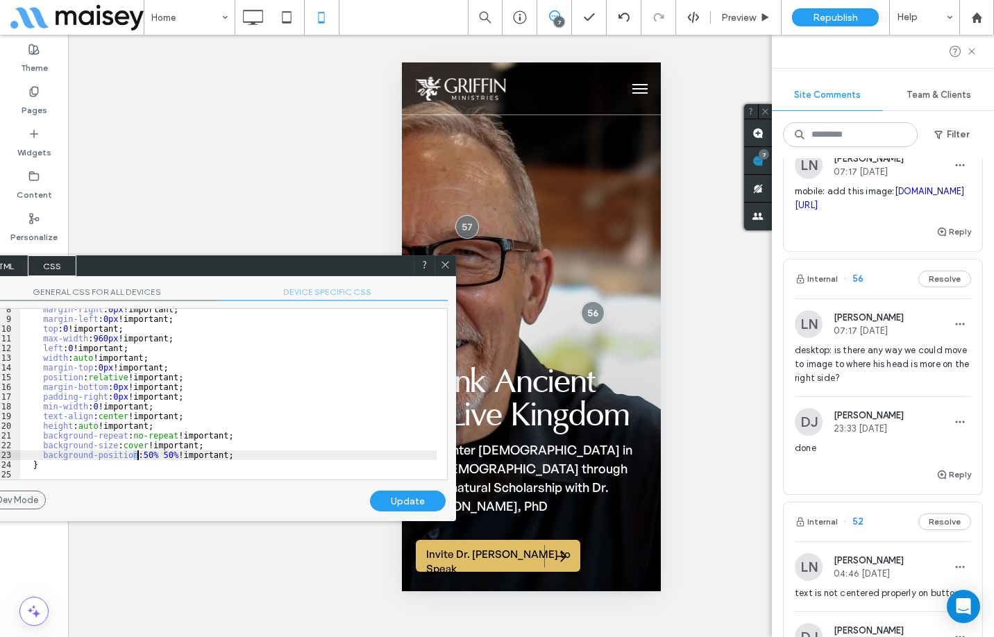
click at [136, 455] on div "margin-right : 0 px !important; margin-left : 0 px !important; top : 0 !importa…" at bounding box center [228, 400] width 416 height 190
click at [398, 495] on div "Update" at bounding box center [408, 501] width 76 height 21
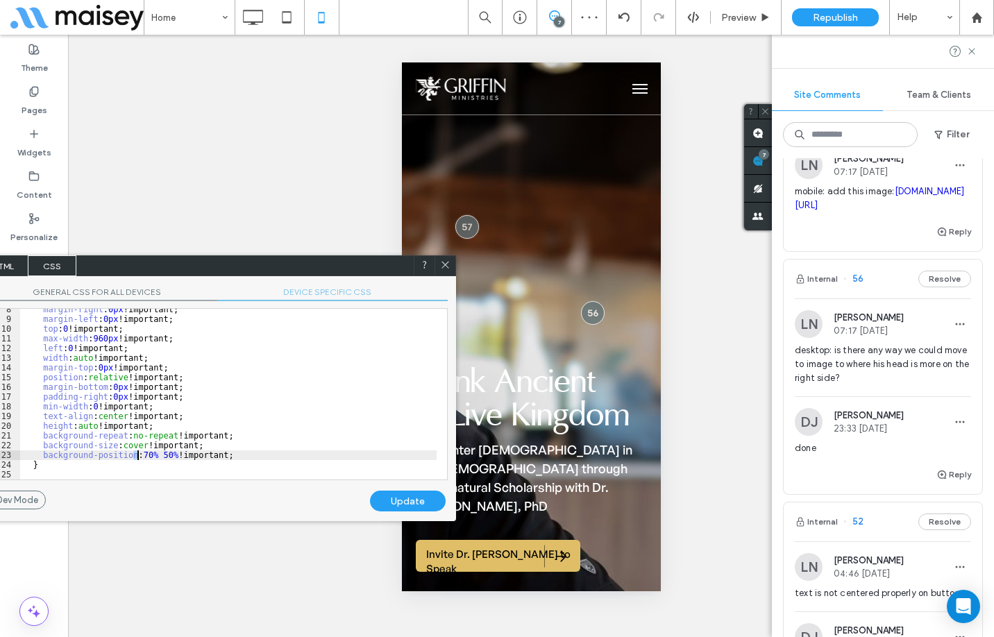
click at [138, 455] on div "margin-right : 0 px !important; margin-left : 0 px !important; top : 0 !importa…" at bounding box center [228, 400] width 416 height 190
type textarea "**"
click at [419, 495] on div "Update" at bounding box center [408, 501] width 76 height 21
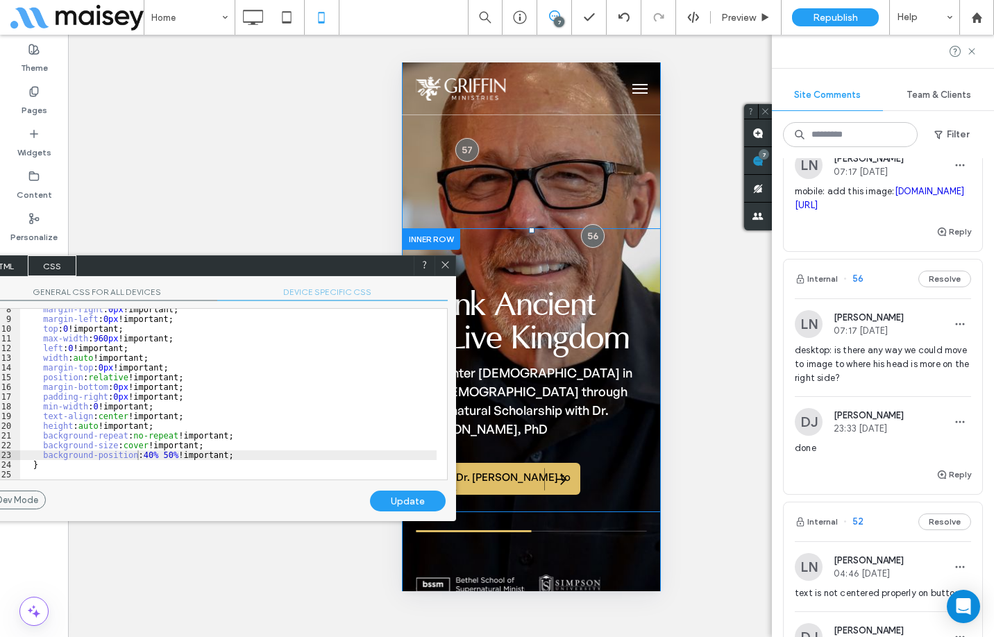
scroll to position [0, 0]
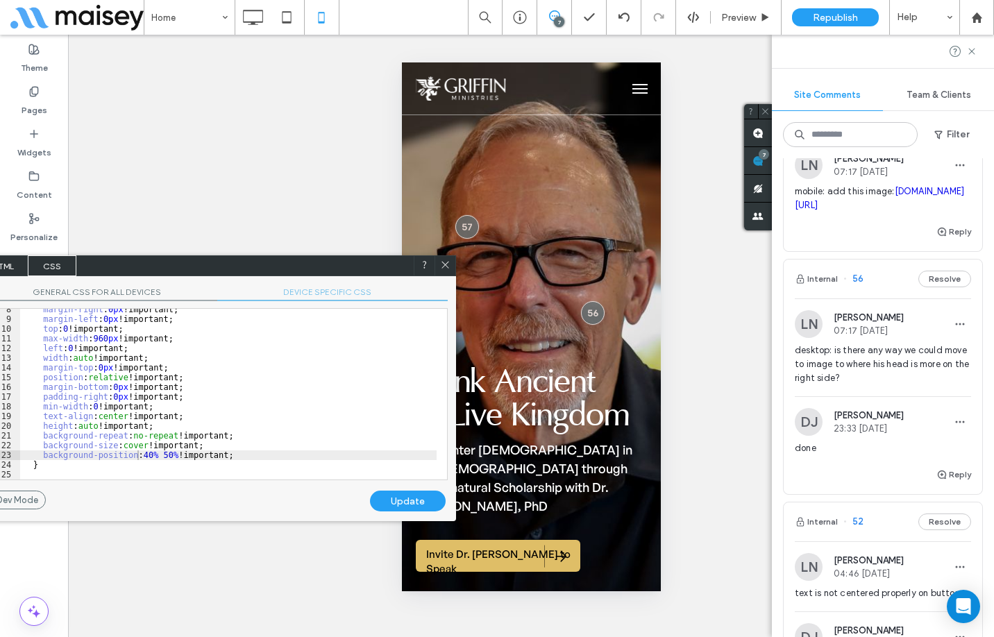
click at [444, 264] on use at bounding box center [445, 265] width 7 height 7
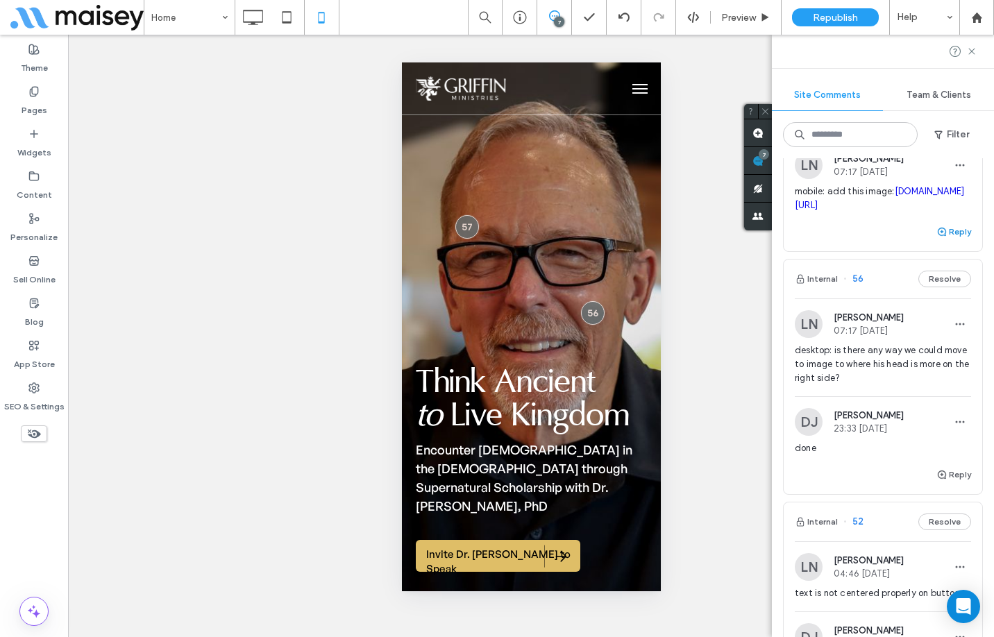
click at [953, 240] on button "Reply" at bounding box center [953, 231] width 35 height 17
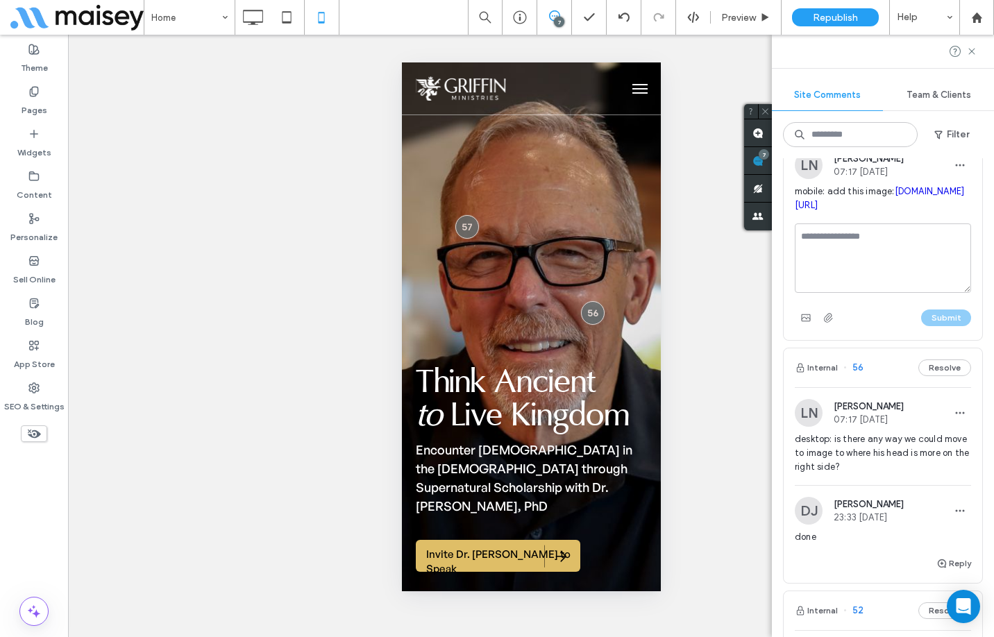
click at [883, 293] on textarea at bounding box center [883, 257] width 176 height 69
type textarea "****"
click at [940, 326] on button "Submit" at bounding box center [946, 317] width 50 height 17
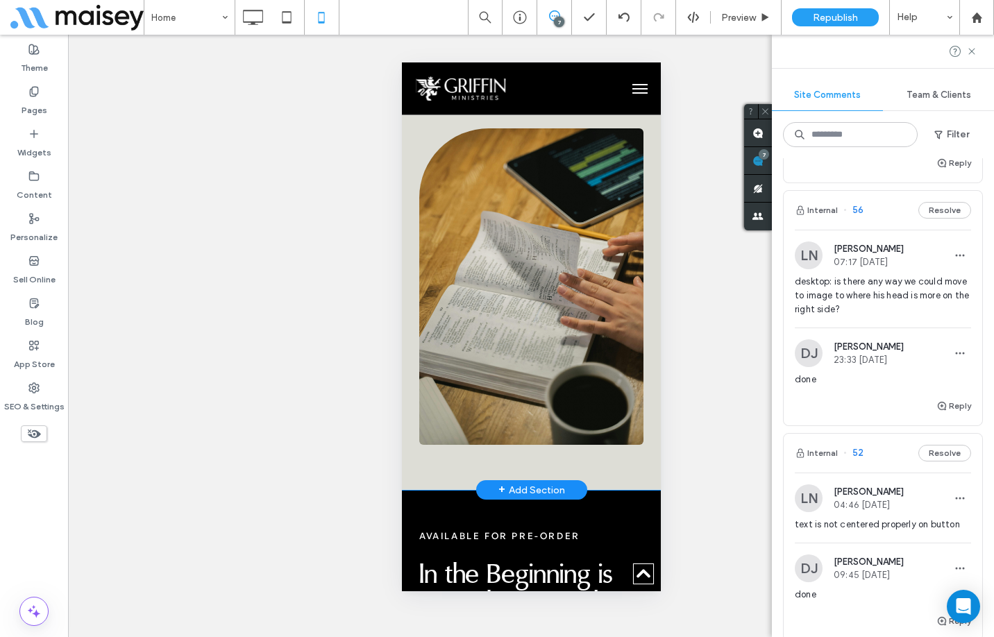
scroll to position [1527, 0]
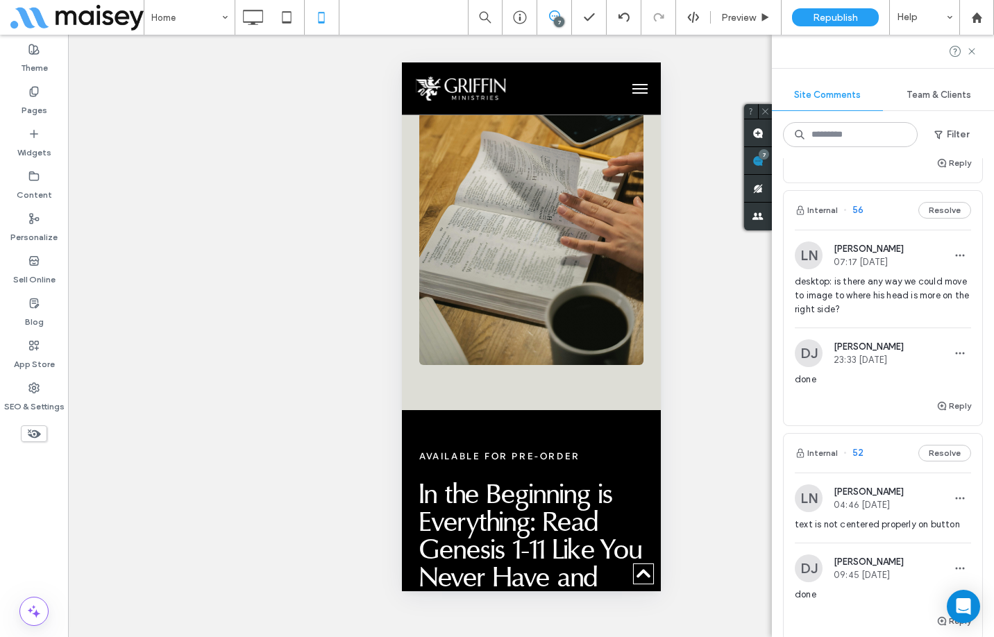
click at [668, 249] on div "Unhide? Yes Unhide? Yes Unhide? Yes Unhide? Yes Unhide? Yes" at bounding box center [531, 336] width 926 height 602
click at [972, 17] on use at bounding box center [976, 17] width 10 height 10
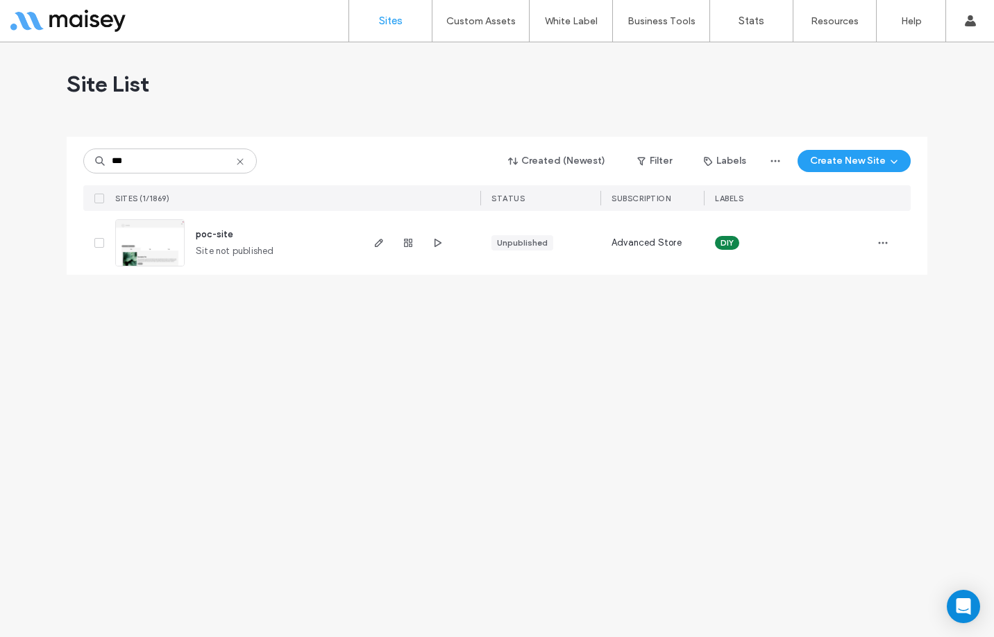
type input "***"
click at [219, 229] on span "poc-site" at bounding box center [214, 234] width 37 height 10
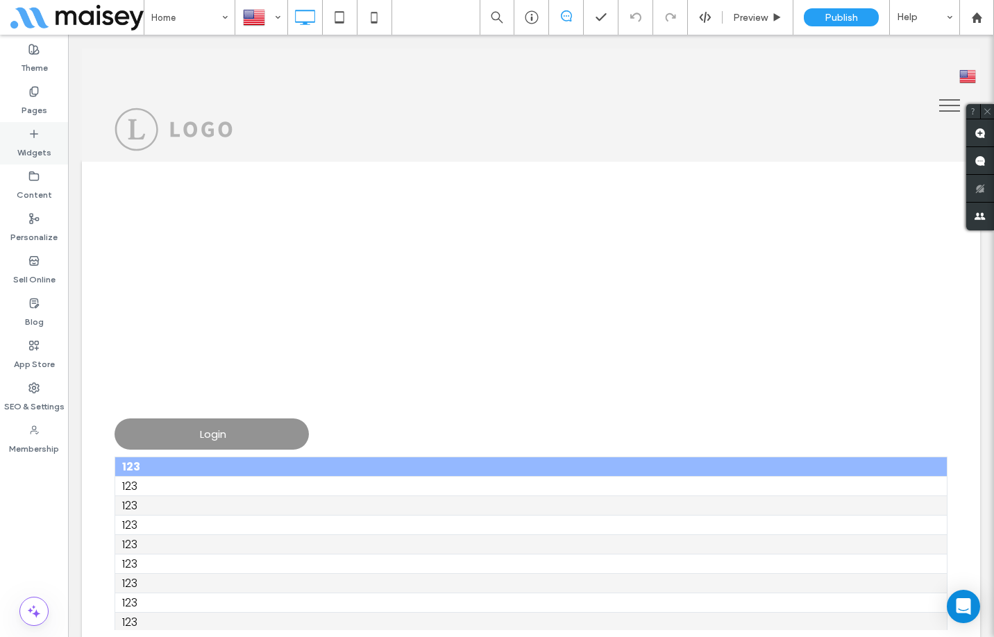
click at [26, 145] on label "Widgets" at bounding box center [34, 148] width 34 height 19
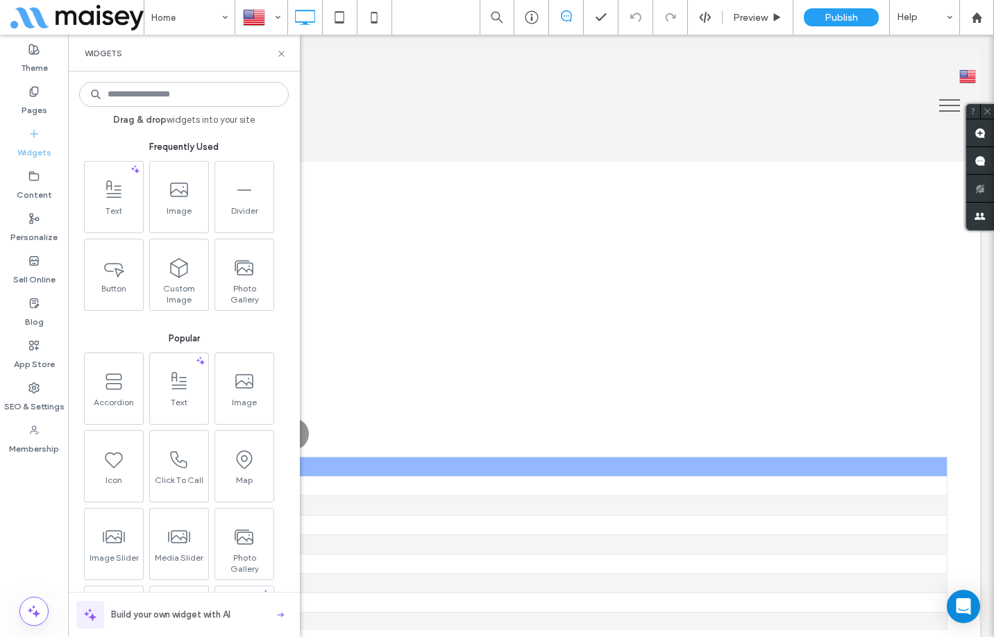
click at [167, 95] on input at bounding box center [184, 94] width 210 height 25
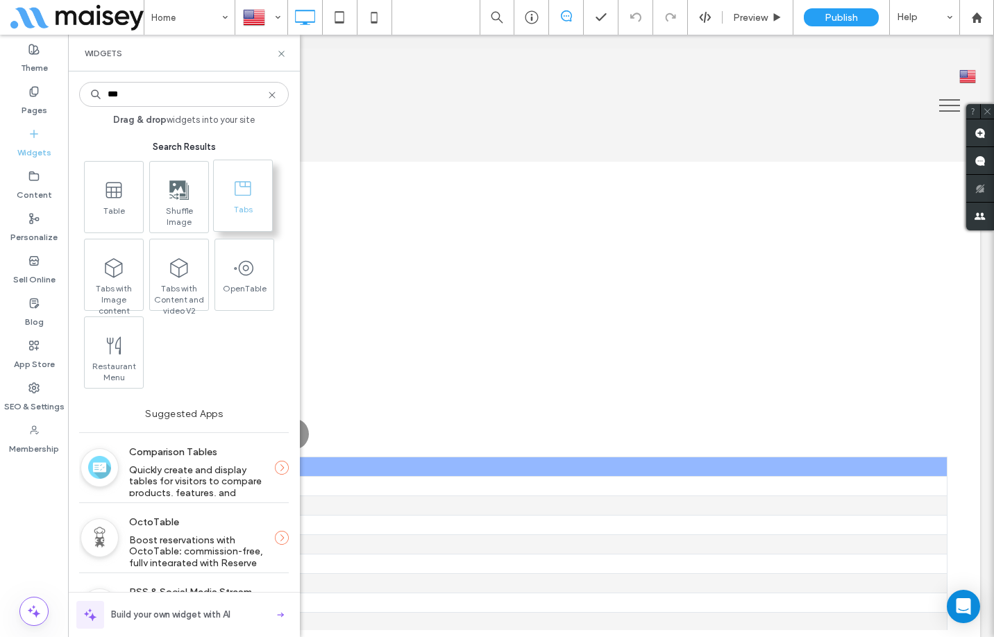
type input "***"
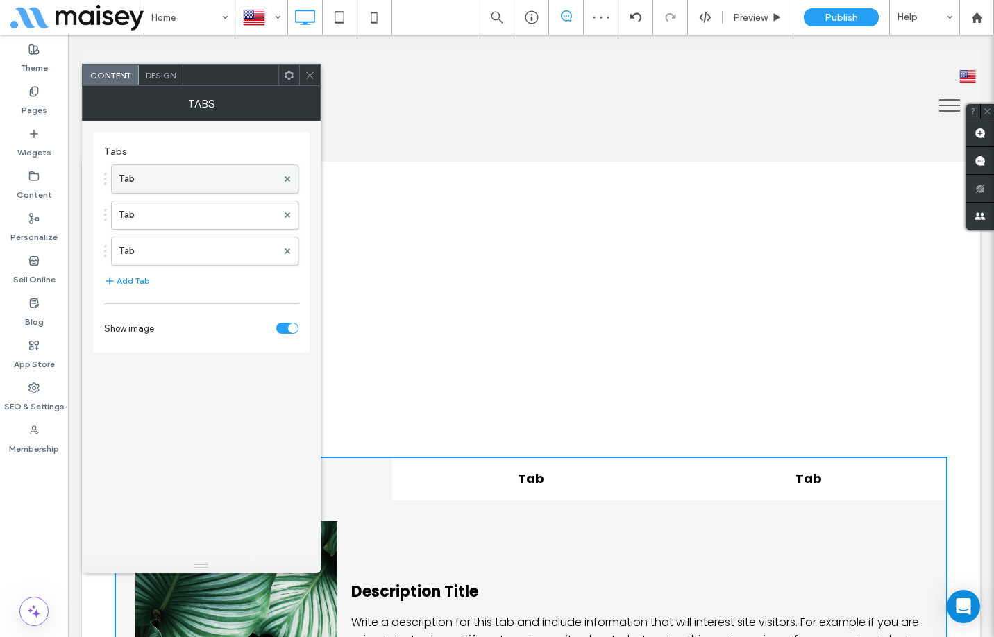
click at [192, 185] on label "Tab" at bounding box center [198, 179] width 158 height 28
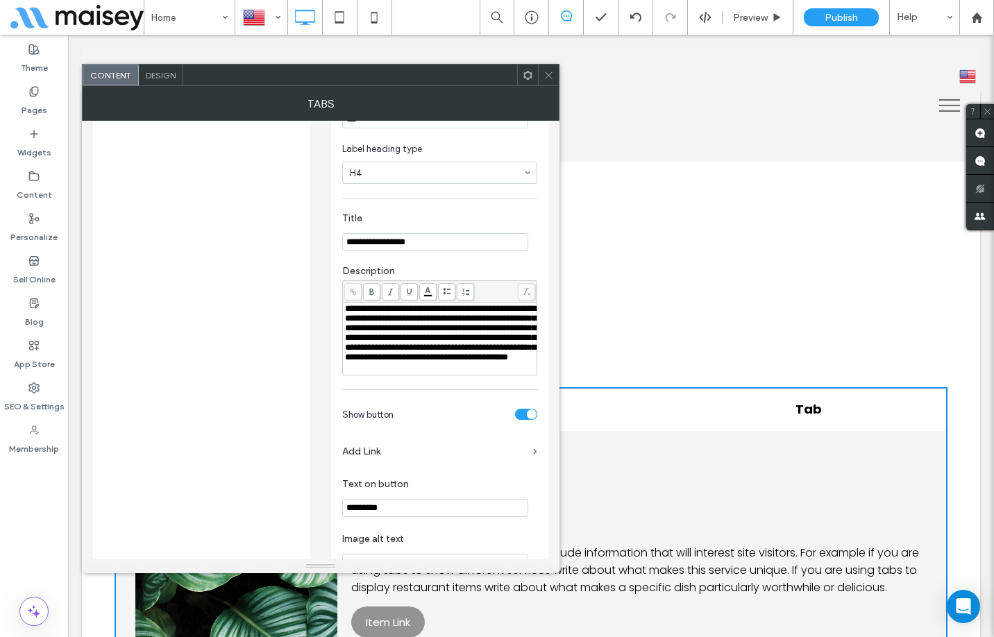
scroll to position [309, 0]
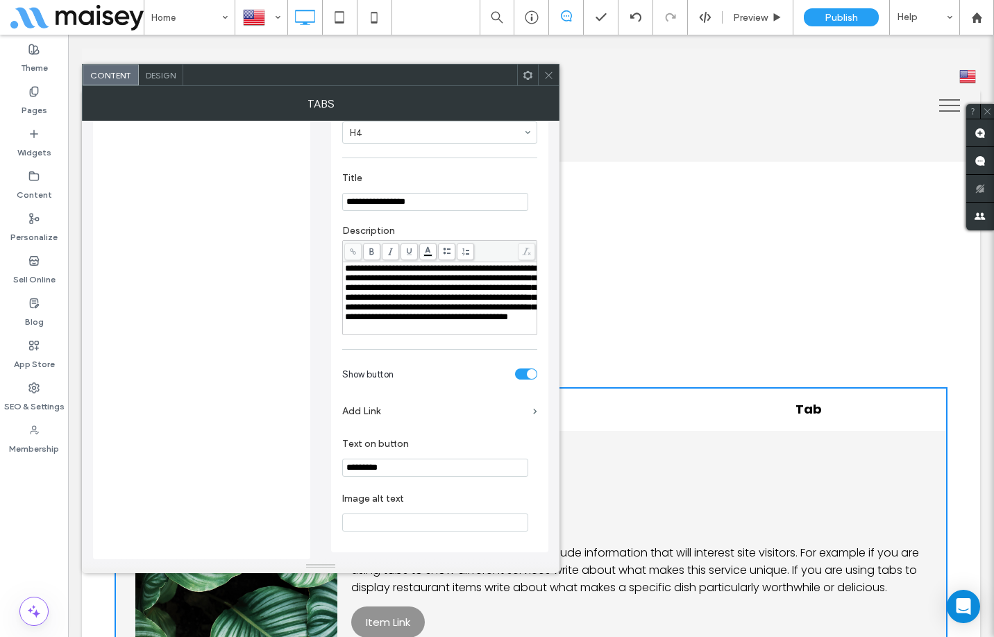
click at [549, 78] on icon at bounding box center [548, 75] width 10 height 10
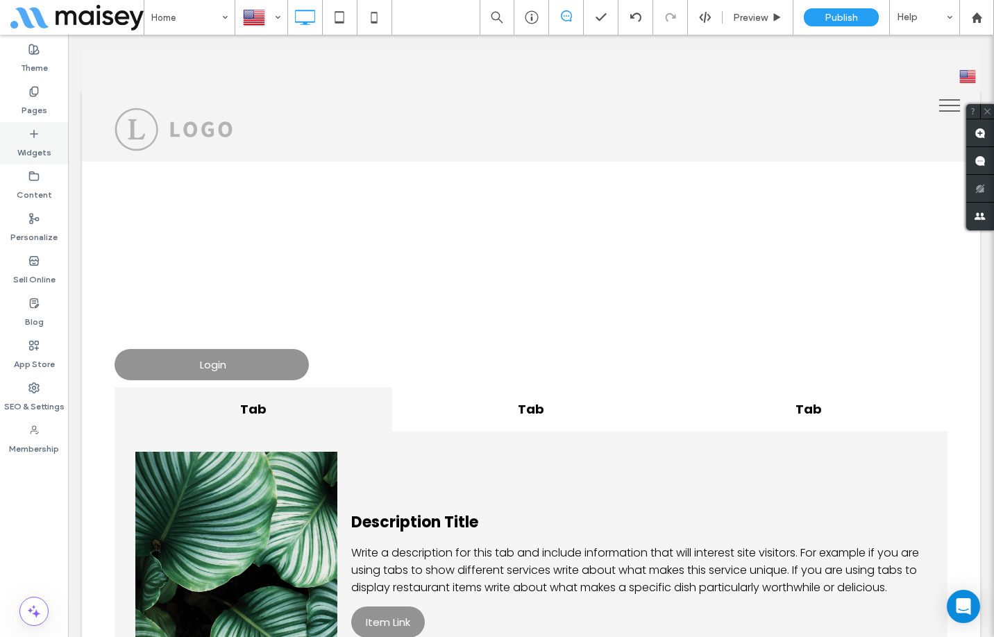
click at [42, 135] on div "Widgets" at bounding box center [34, 143] width 68 height 42
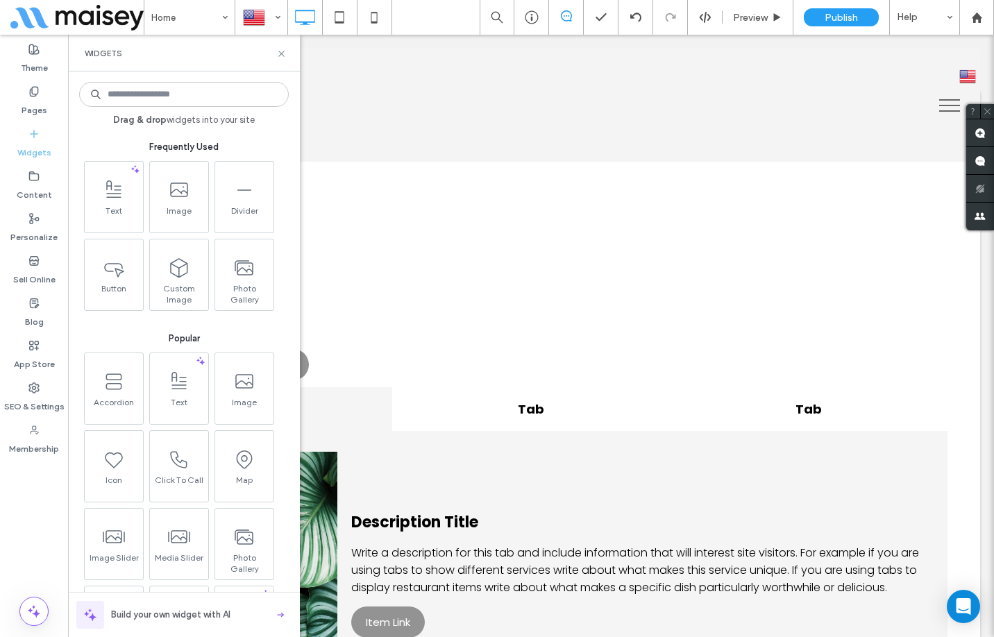
click at [169, 100] on input at bounding box center [184, 94] width 210 height 25
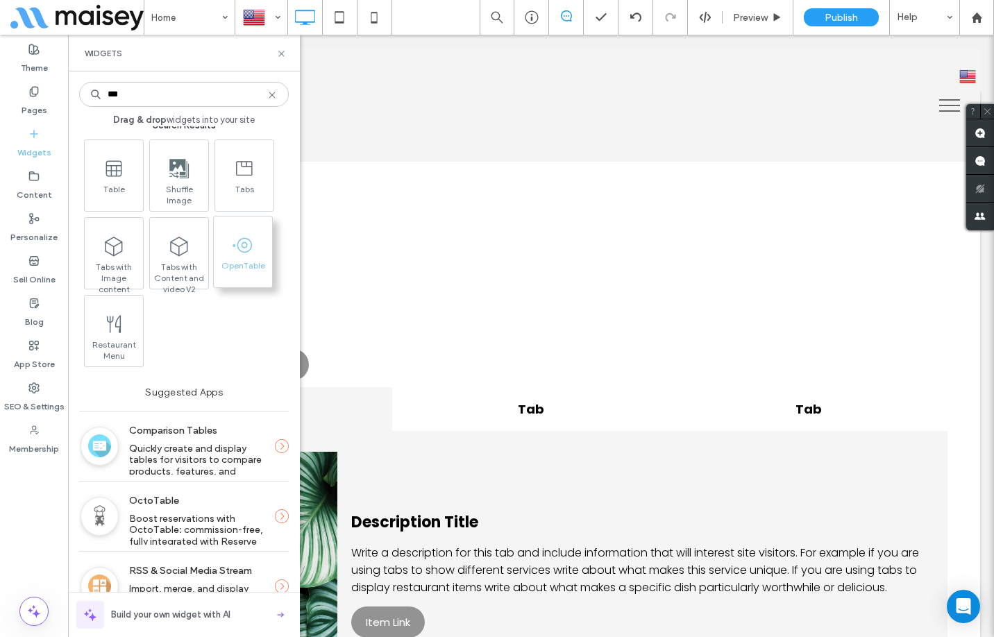
scroll to position [0, 0]
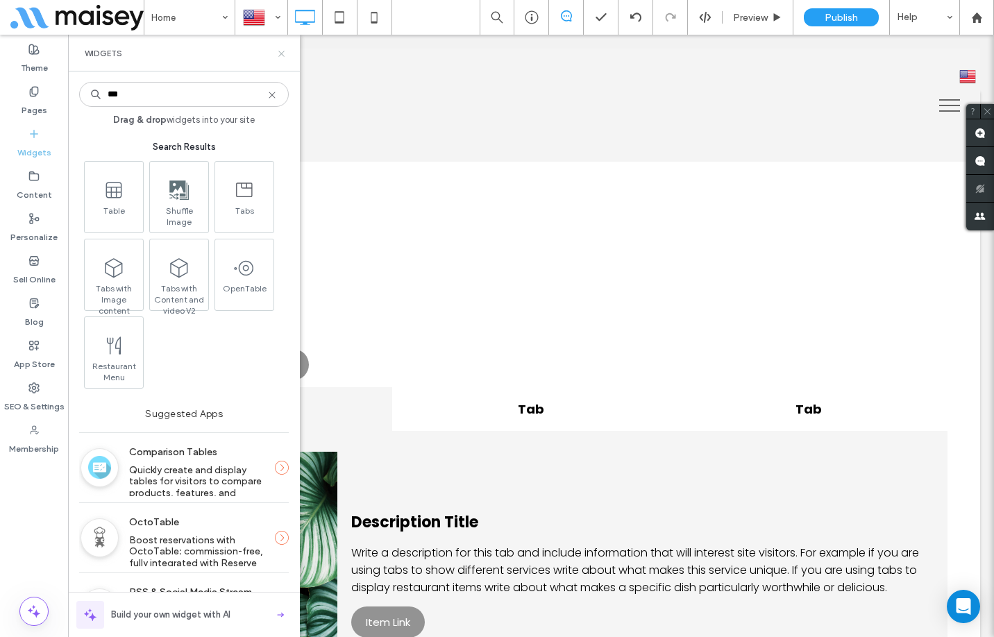
type input "***"
click at [279, 54] on icon at bounding box center [281, 54] width 10 height 10
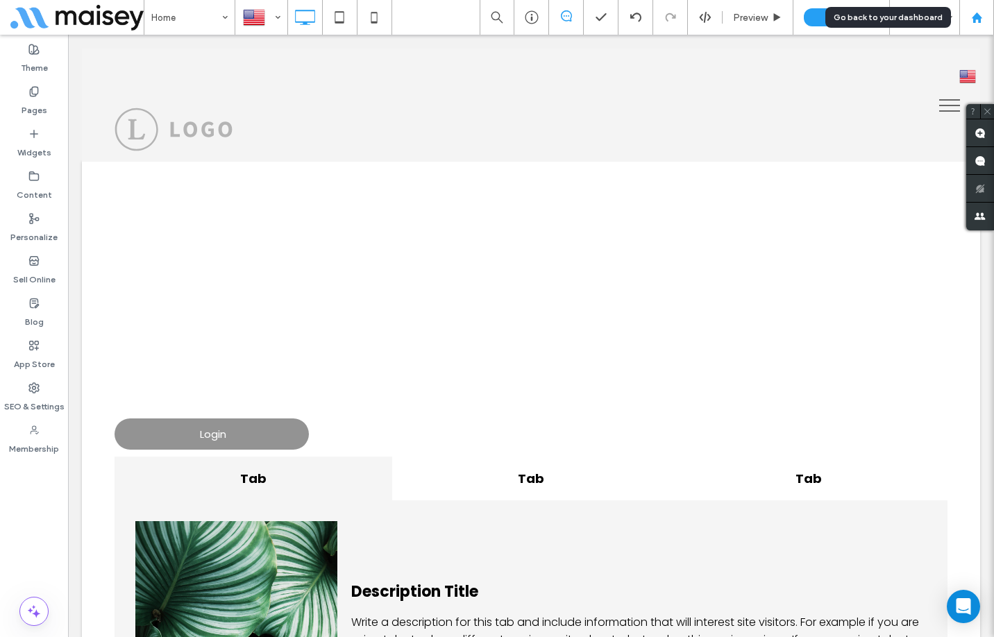
click at [973, 15] on icon at bounding box center [977, 18] width 12 height 12
